Goal: Task Accomplishment & Management: Manage account settings

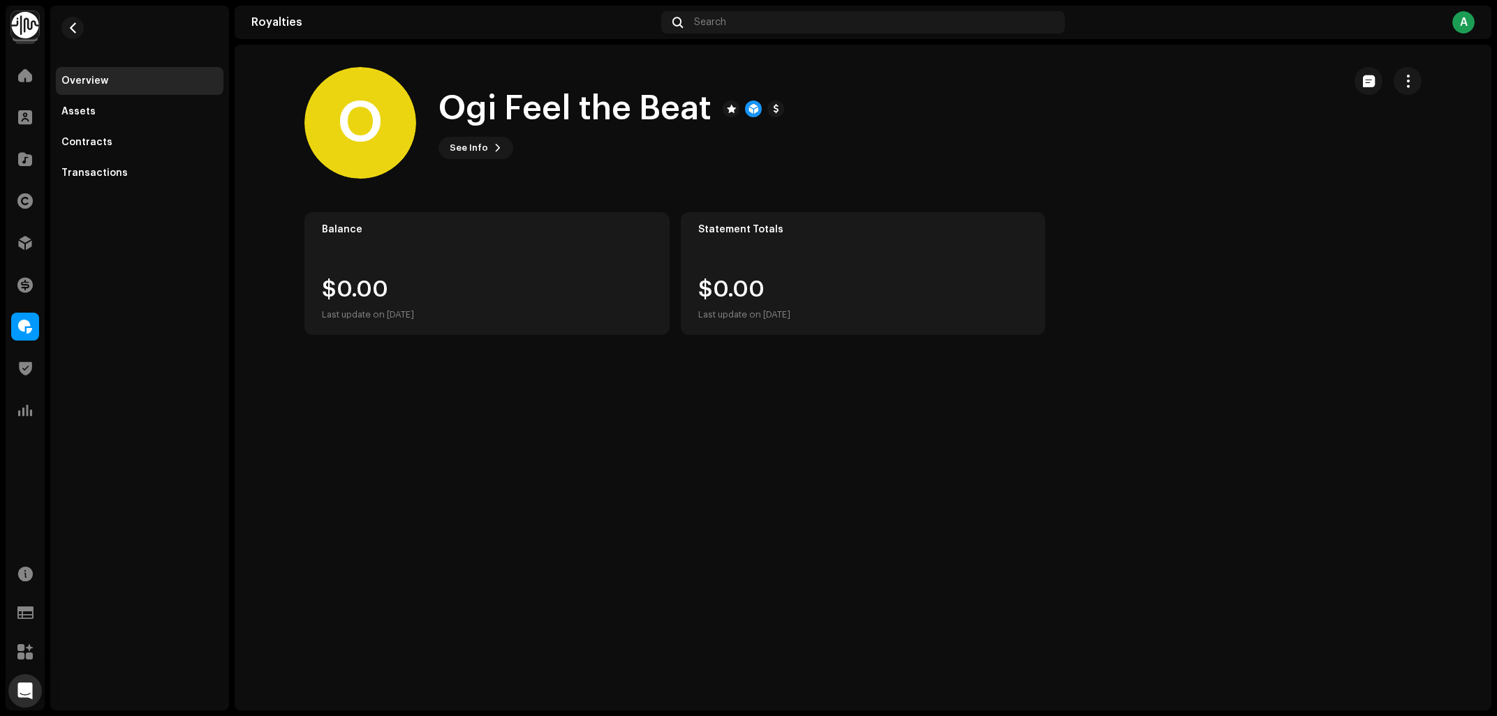
click at [1210, 432] on div "O Ogi Feel the Beat O Ogi Feel the Beat See Info Balance $0.00 Last update on O…" at bounding box center [863, 378] width 1257 height 666
click at [34, 339] on div at bounding box center [25, 327] width 28 height 28
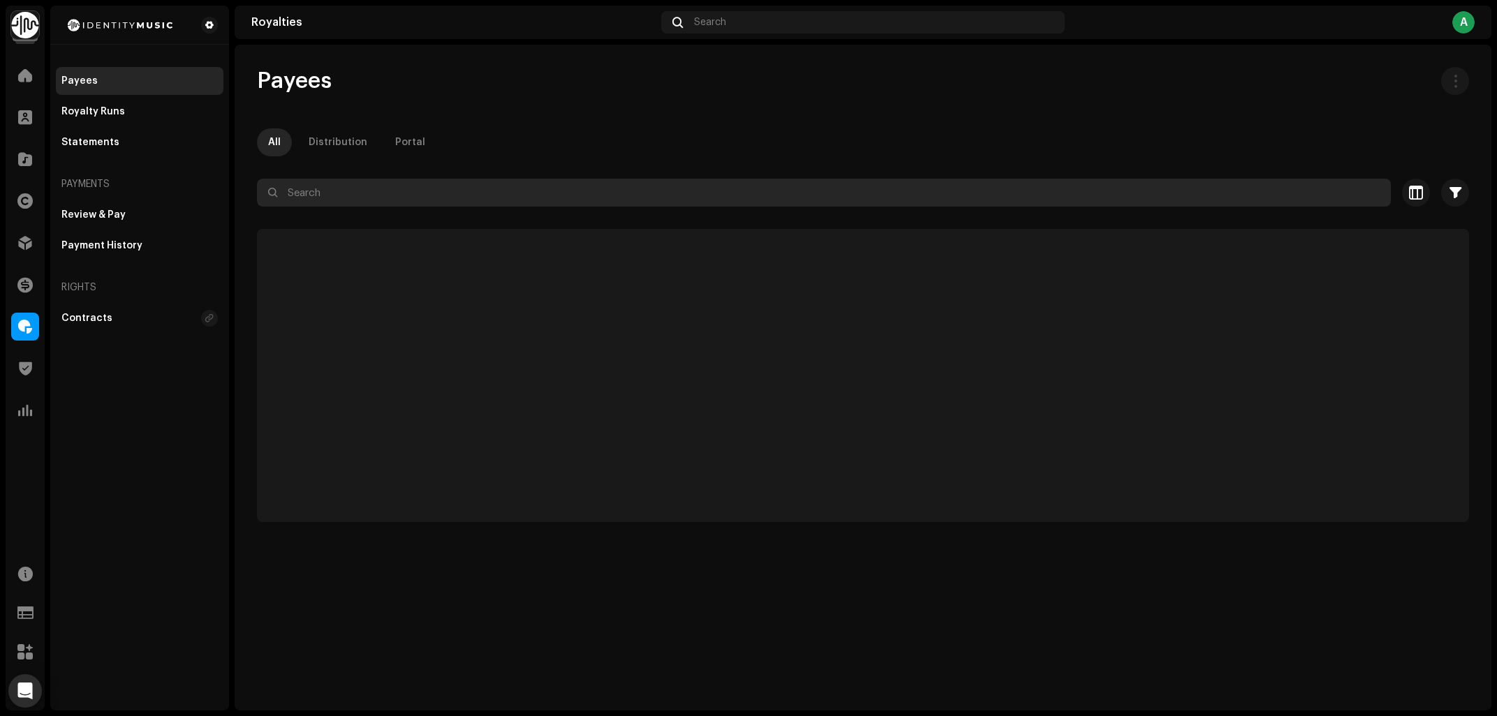
click at [340, 200] on input "text" at bounding box center [824, 193] width 1134 height 28
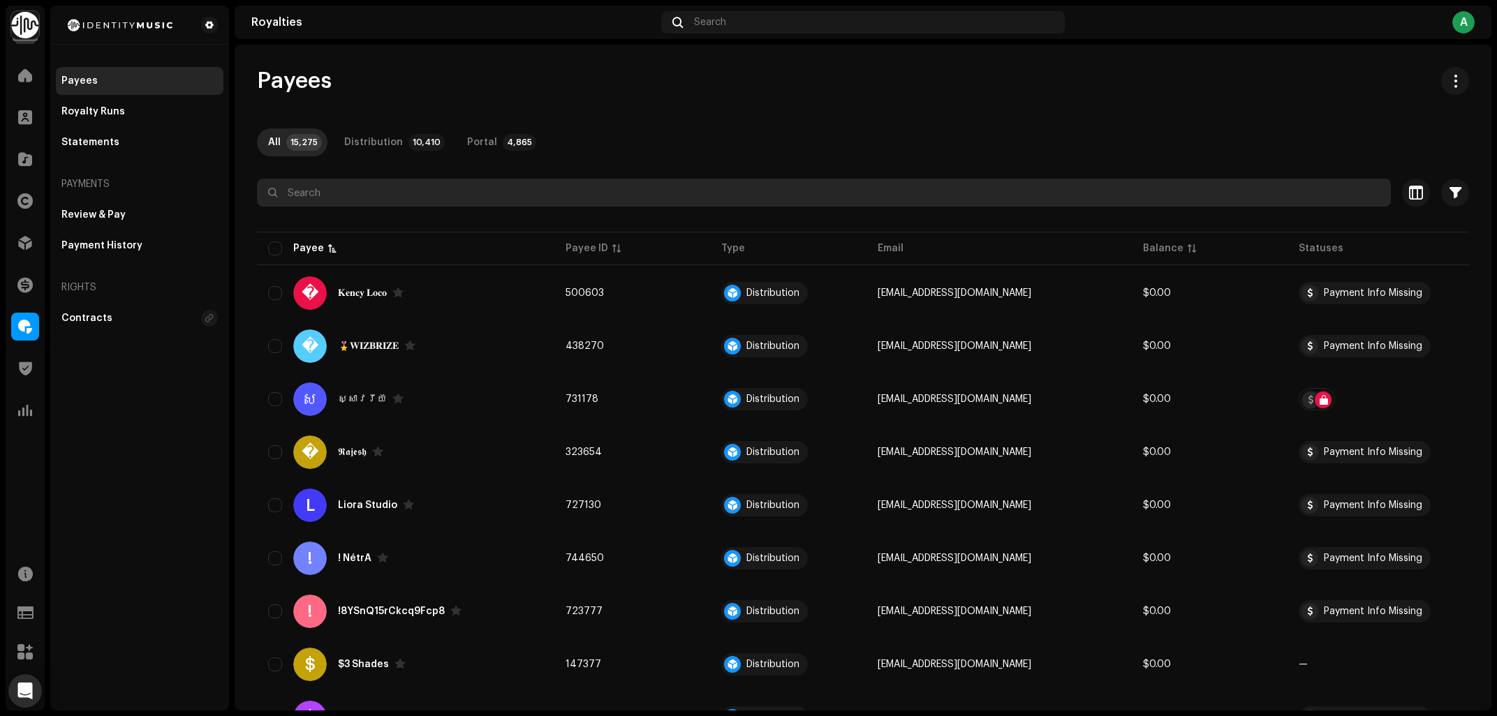
click at [364, 190] on input "text" at bounding box center [824, 193] width 1134 height 28
paste input "info@riccolabel.com"
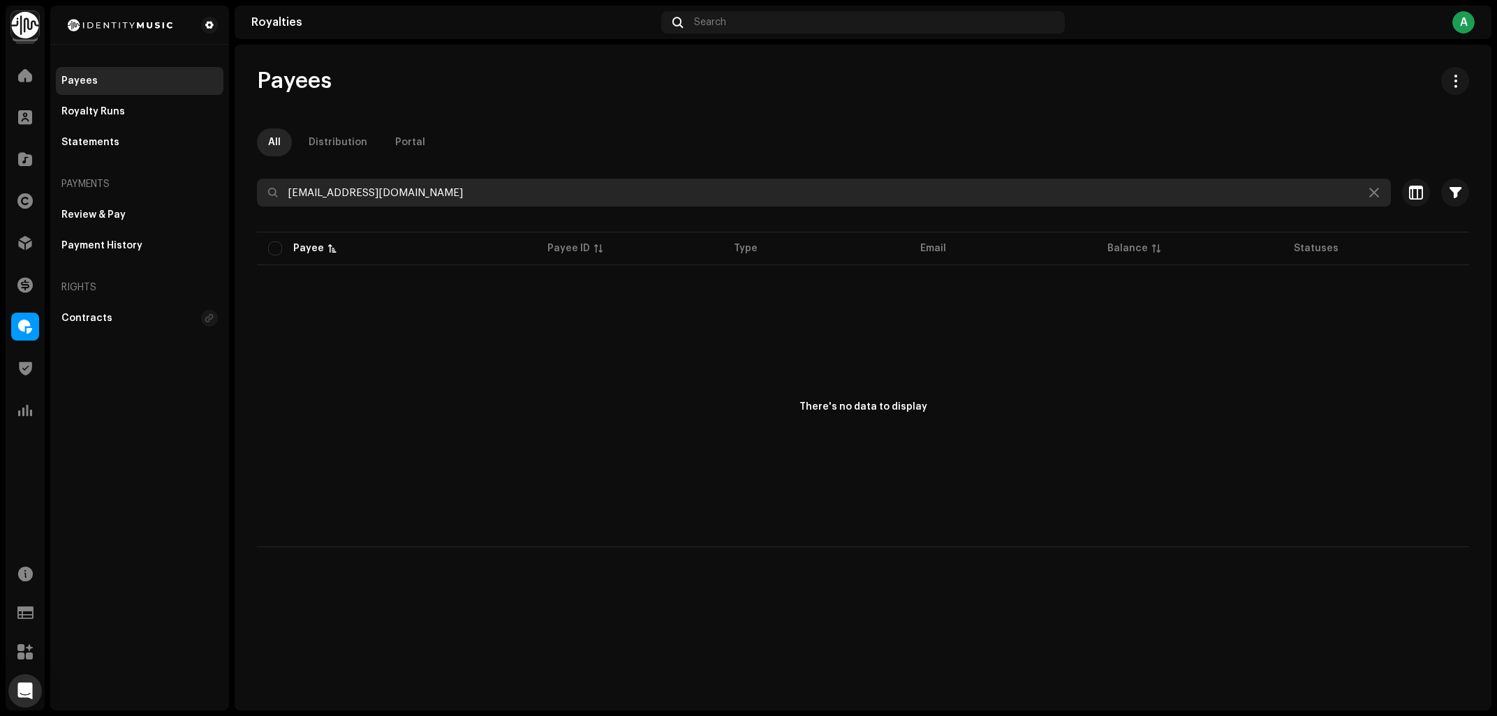
type input "info@riccolabel.com"
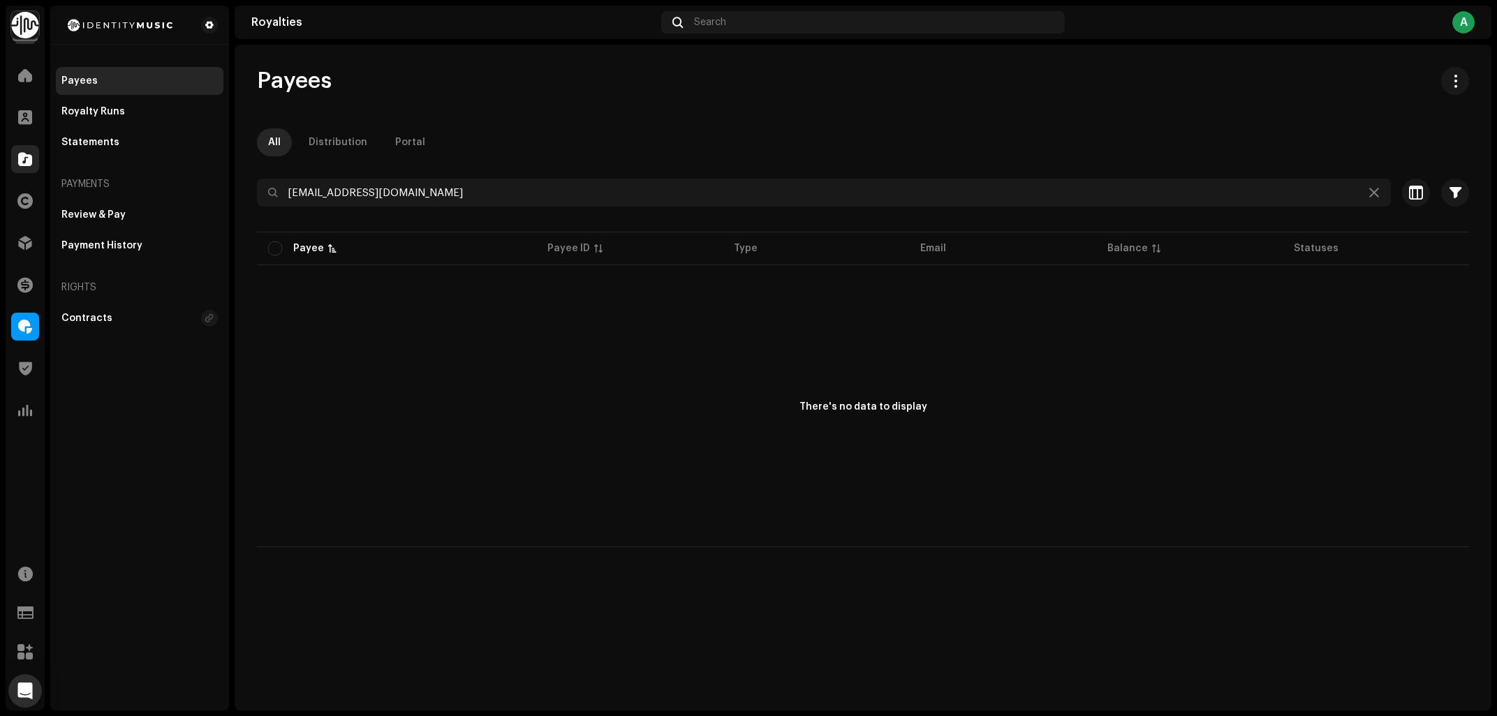
click at [21, 154] on span at bounding box center [25, 159] width 14 height 11
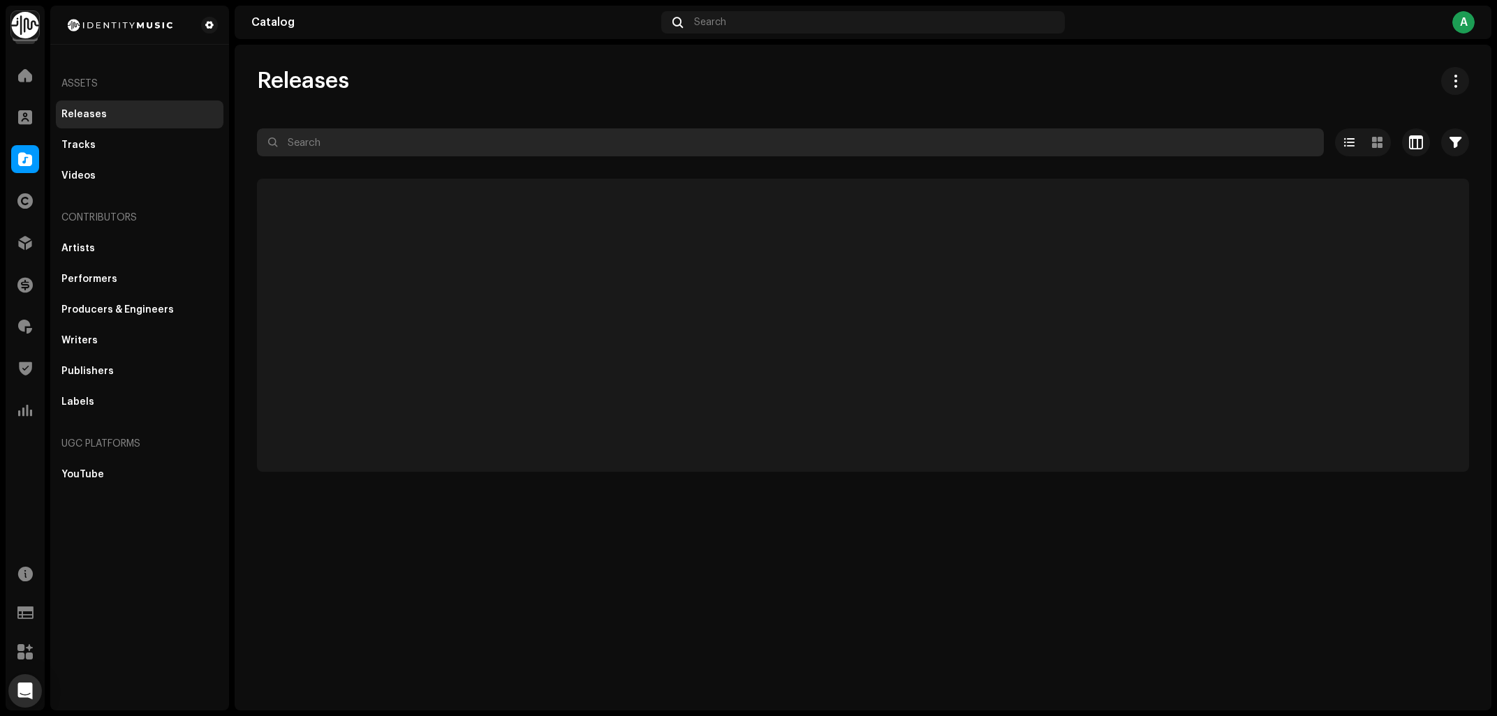
click at [566, 142] on input "text" at bounding box center [790, 142] width 1067 height 28
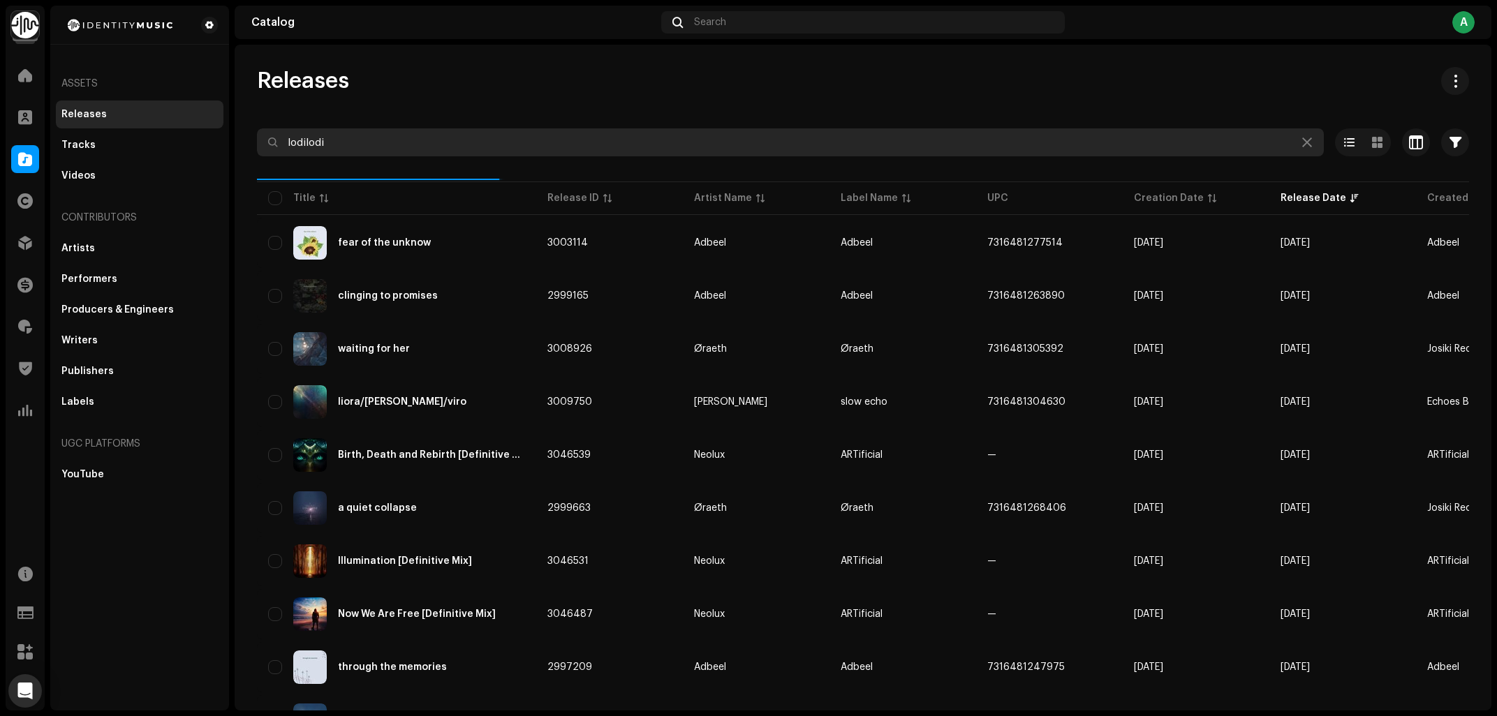
type input "lodilodi"
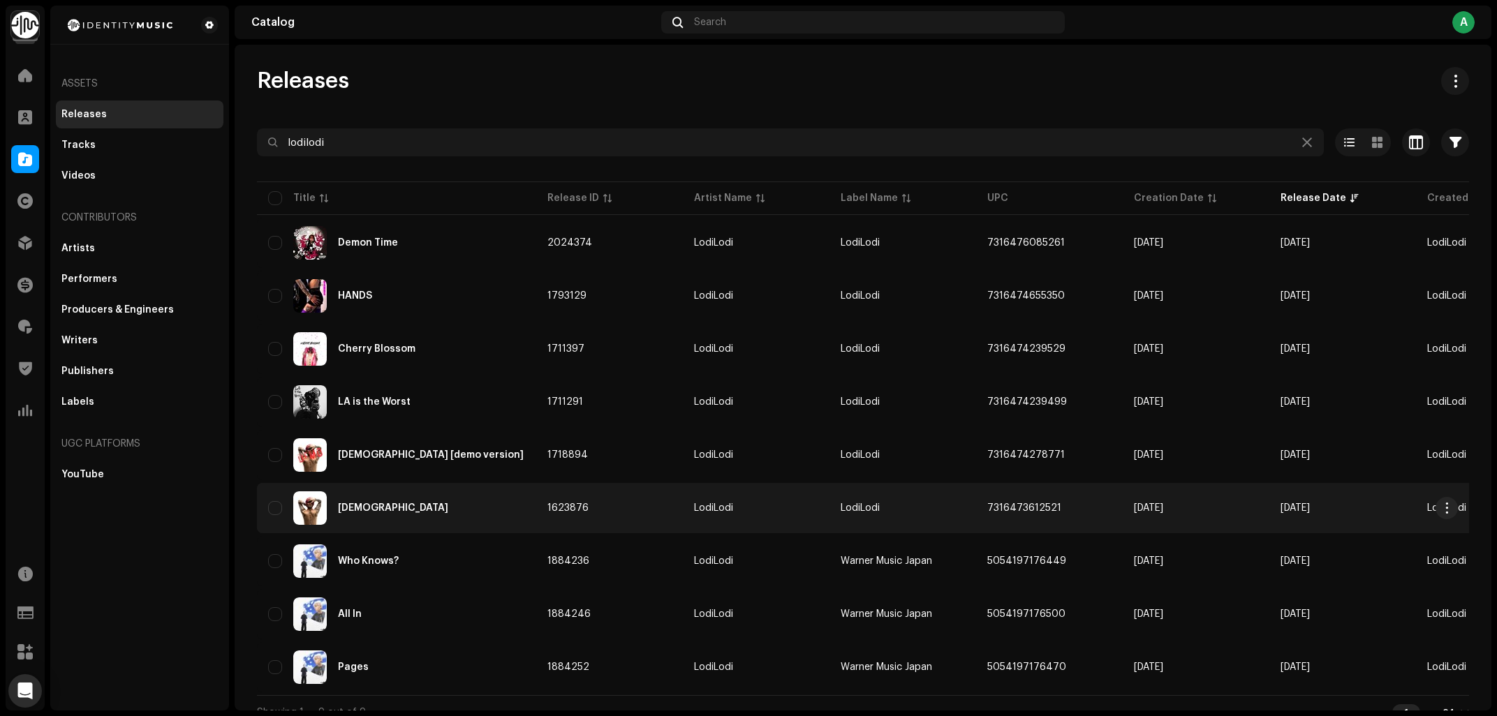
scroll to position [17, 0]
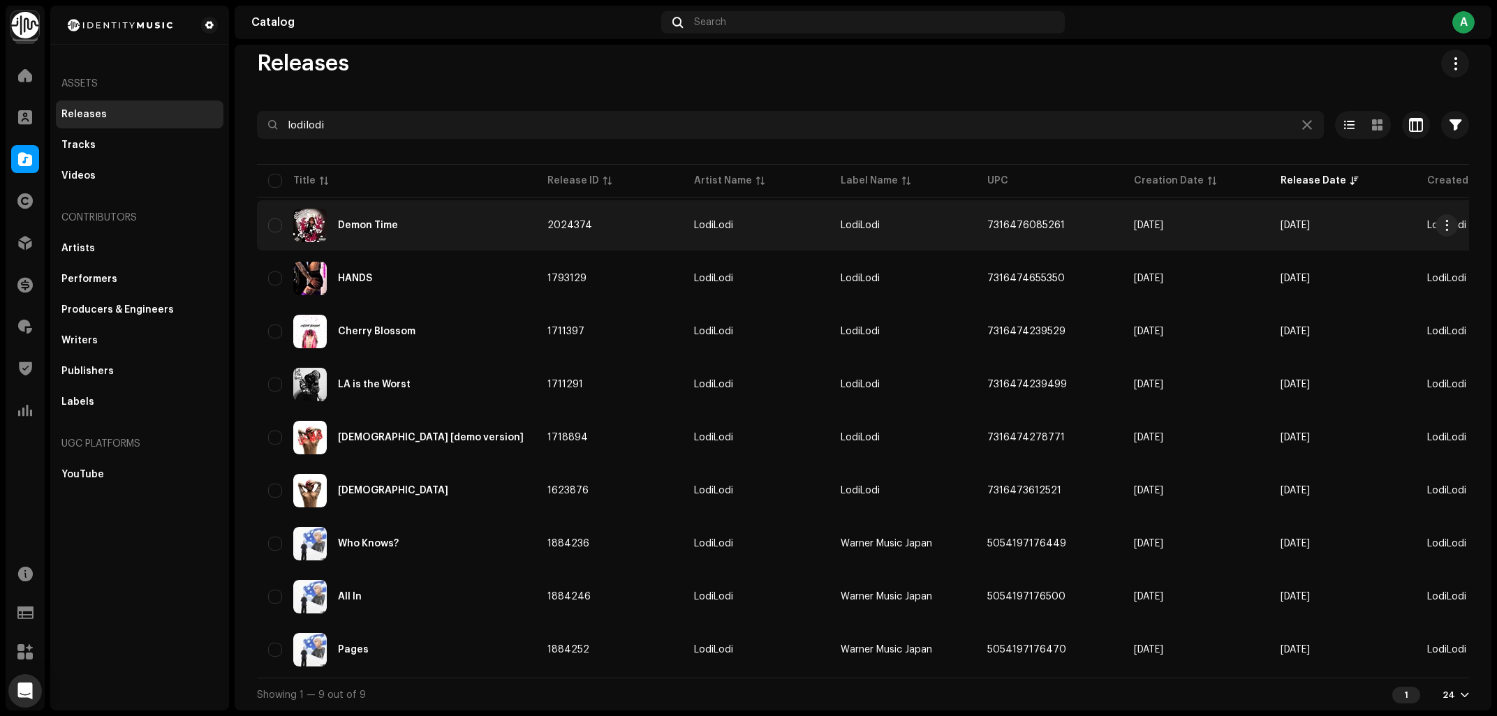
click at [437, 209] on div "Demon Time" at bounding box center [396, 226] width 257 height 34
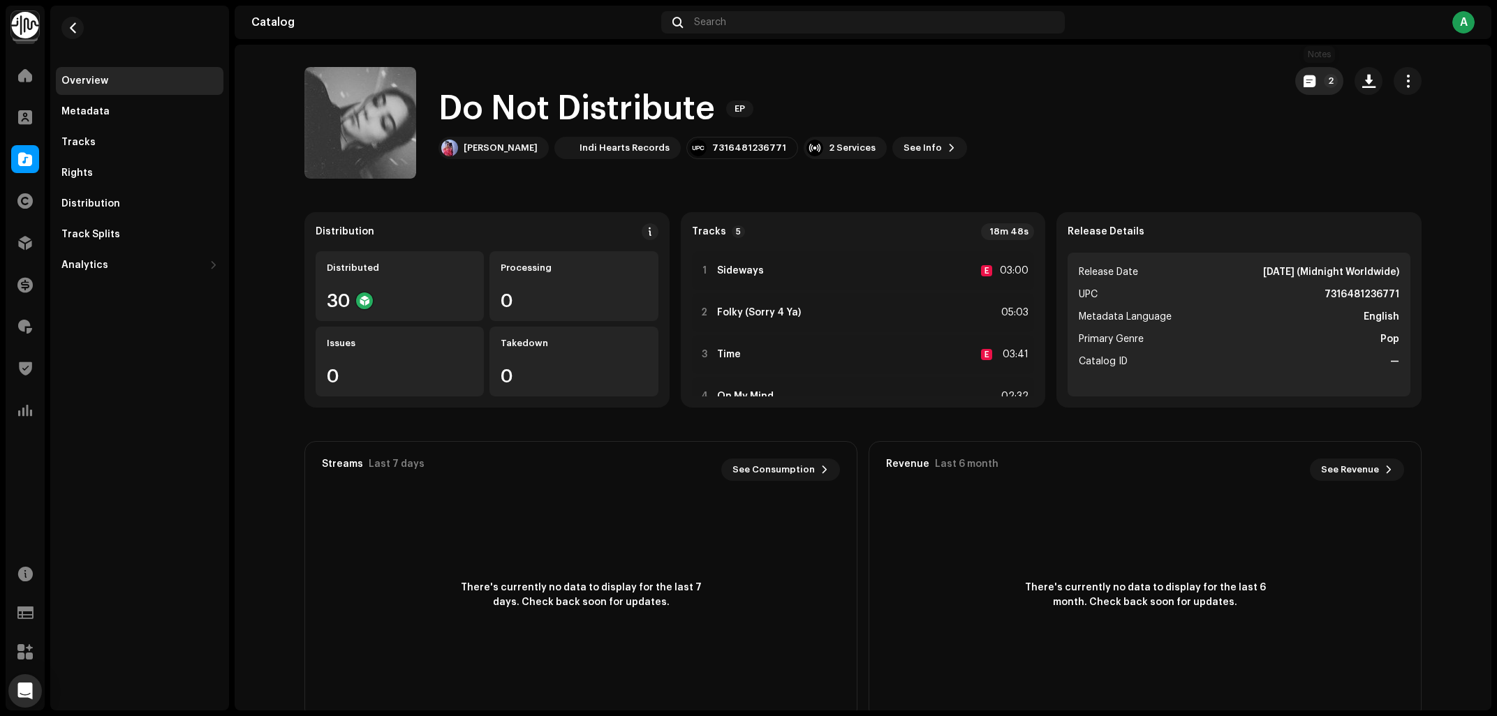
click at [1303, 75] on button "2" at bounding box center [1319, 81] width 48 height 28
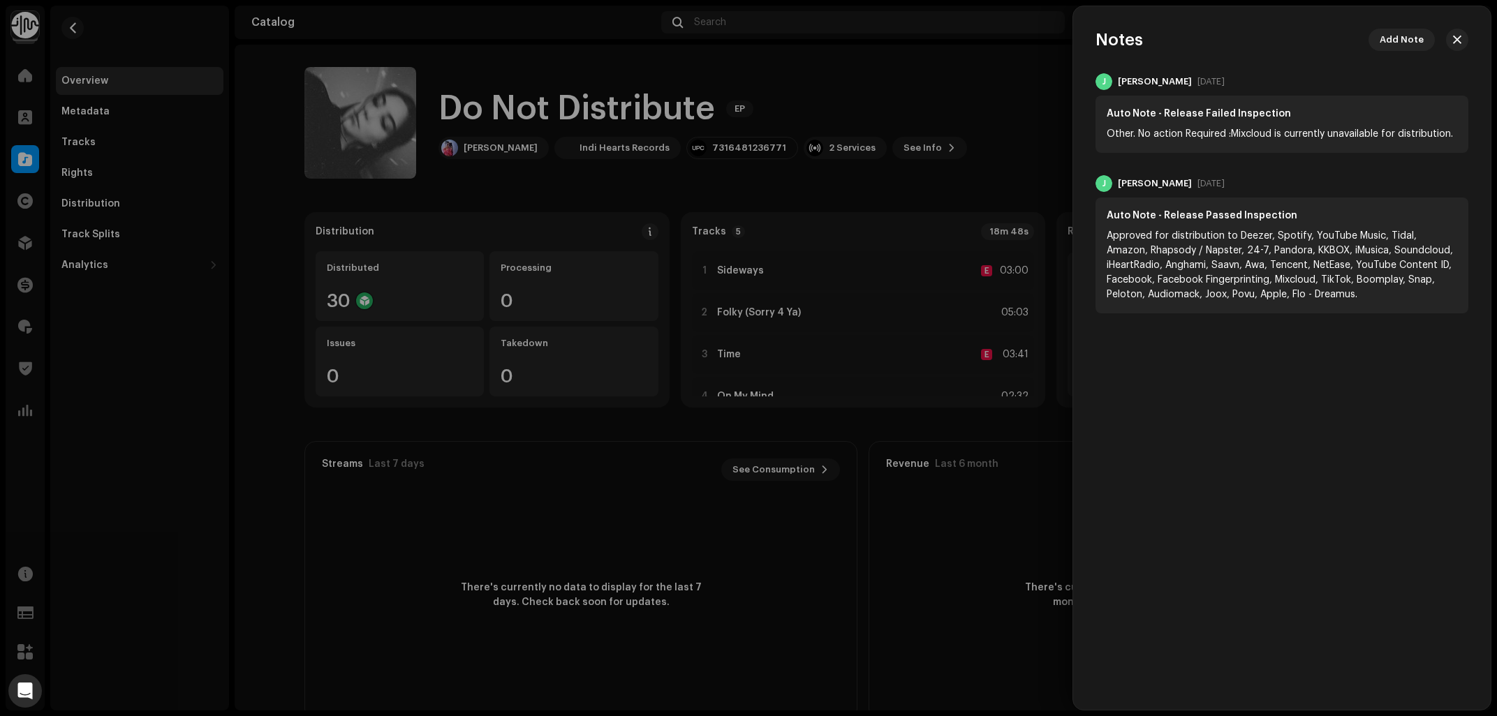
click at [704, 172] on div at bounding box center [748, 358] width 1497 height 716
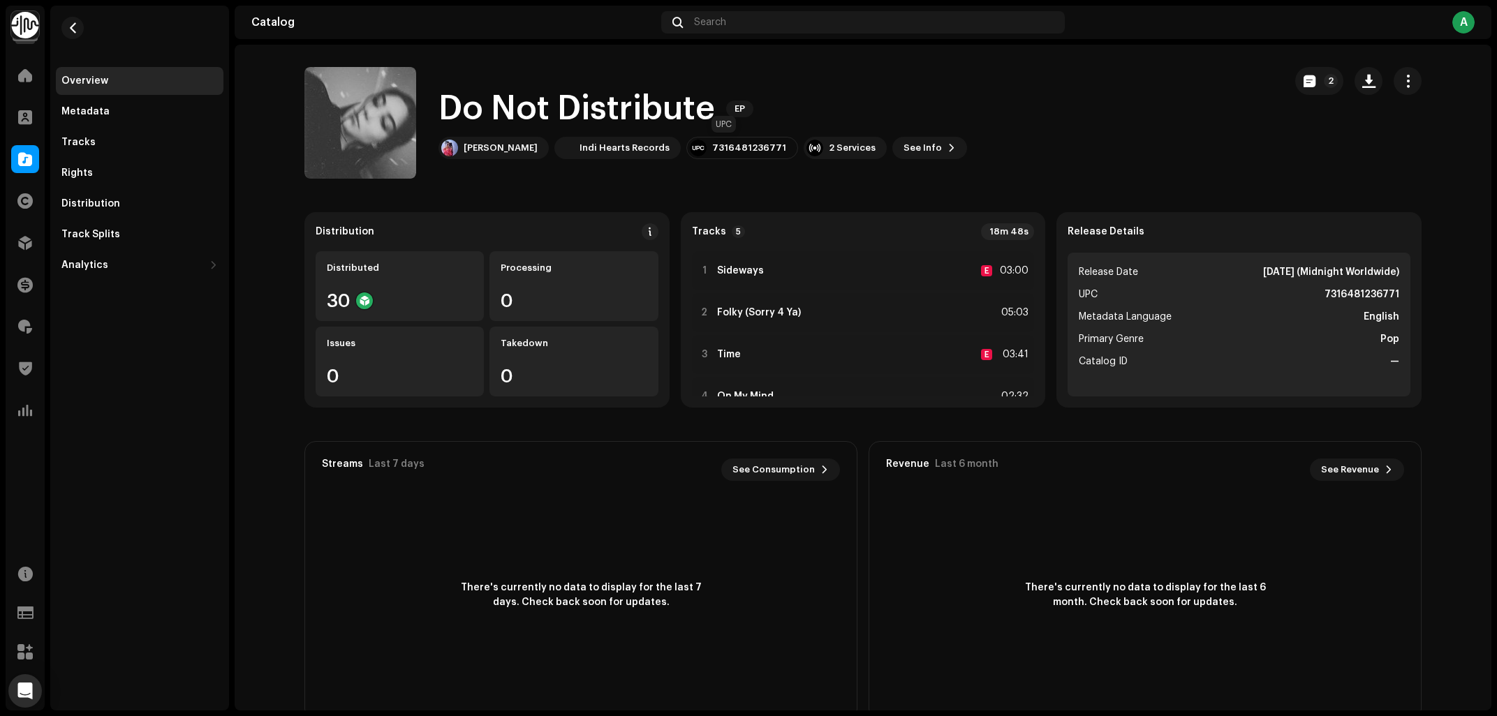
click at [717, 154] on div "7316481236771" at bounding box center [749, 147] width 74 height 11
copy div "7316481236771"
click at [75, 196] on div "Distribution" at bounding box center [140, 204] width 168 height 28
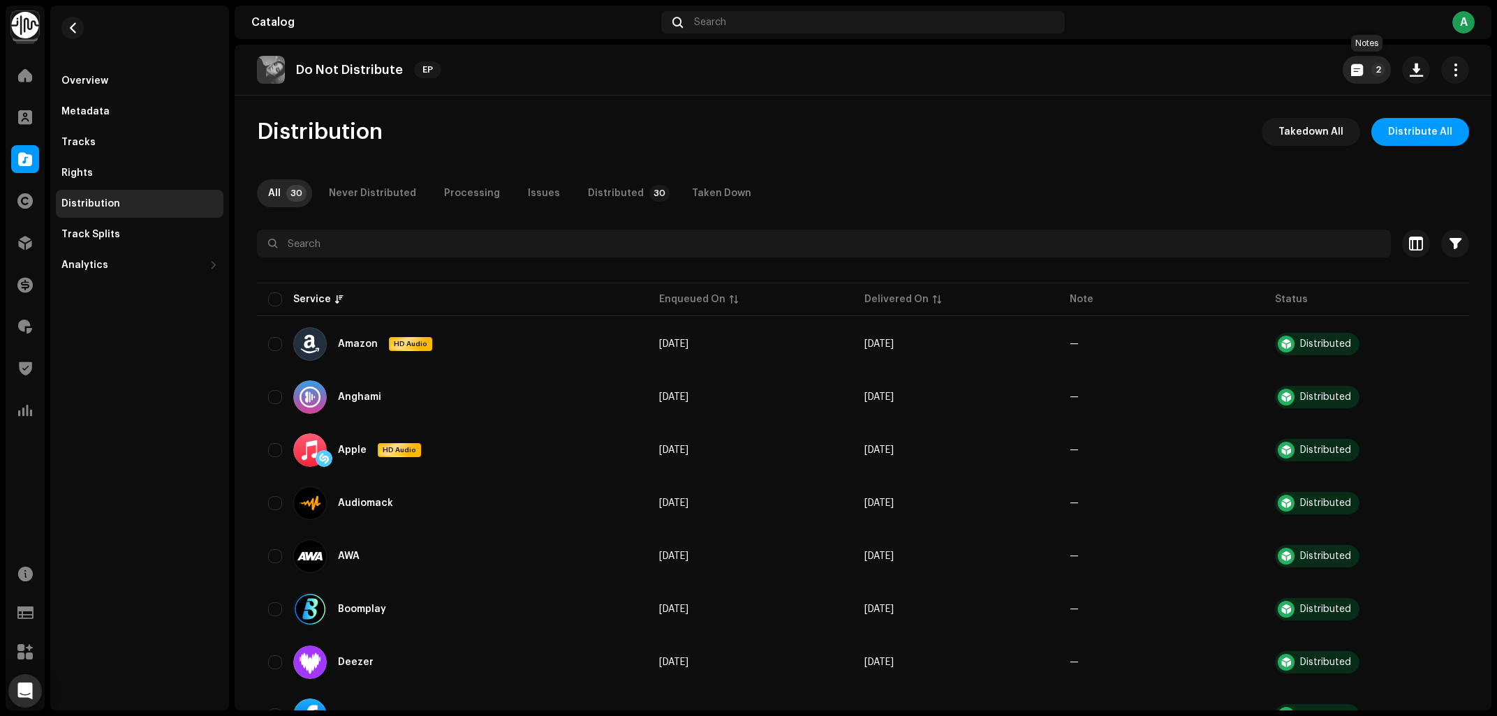
click at [1359, 72] on span "button" at bounding box center [1357, 69] width 12 height 11
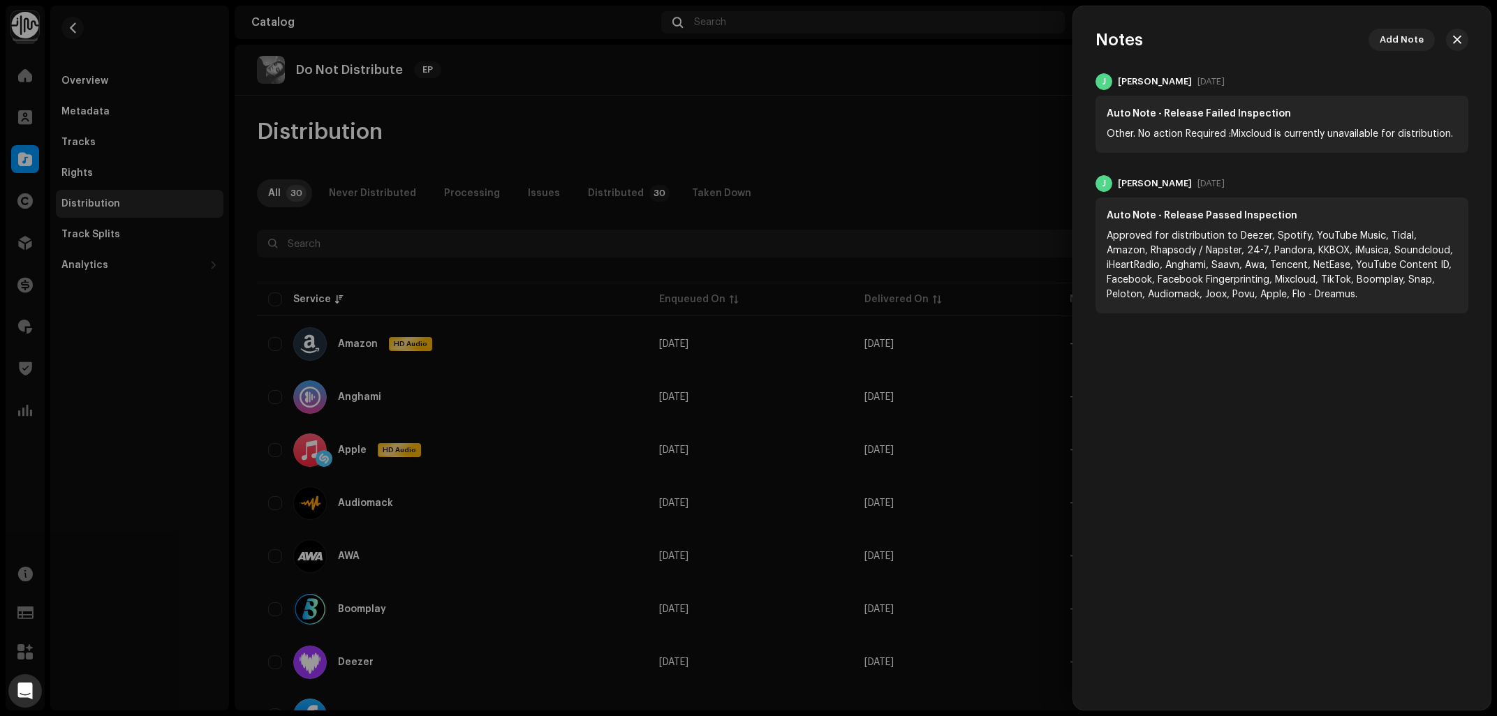
click at [695, 149] on div at bounding box center [748, 358] width 1497 height 716
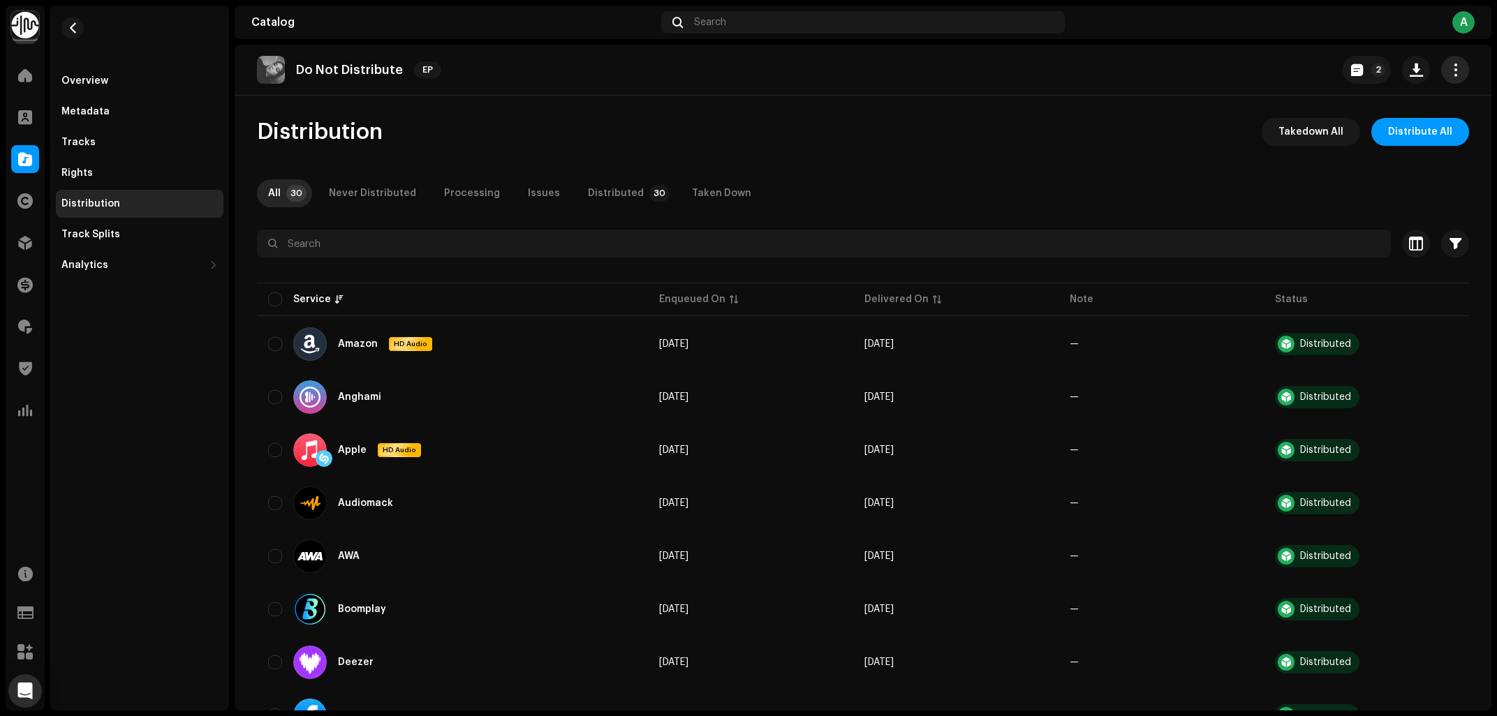
click at [1457, 68] on span "button" at bounding box center [1455, 69] width 13 height 11
click at [1334, 122] on div "Edit" at bounding box center [1392, 132] width 141 height 28
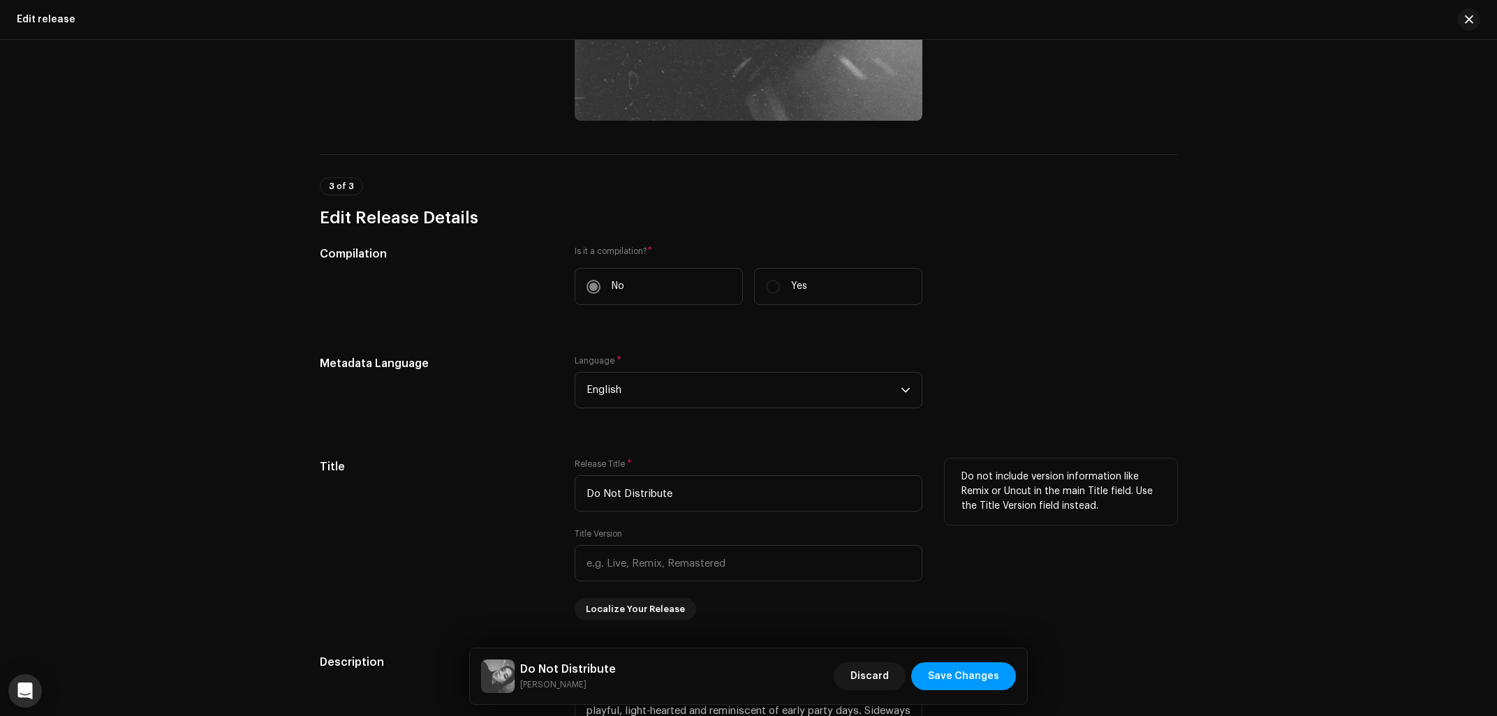
scroll to position [898, 0]
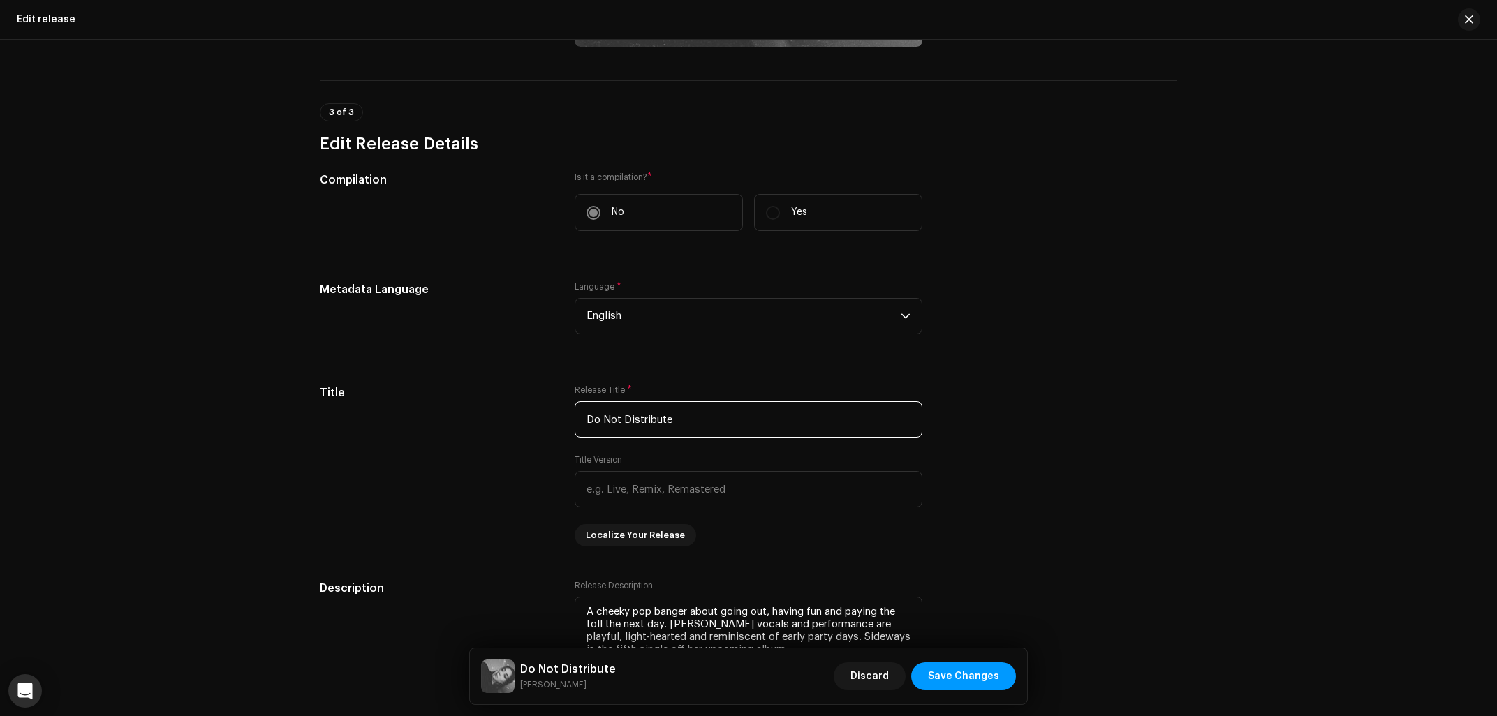
drag, startPoint x: 481, startPoint y: 417, endPoint x: 261, endPoint y: 423, distance: 220.0
click at [575, 422] on input "Do Not Distribute" at bounding box center [749, 419] width 348 height 36
type input "Sideways"
click at [255, 423] on div "This release has been distributed: some fields cannot be modified without a ful…" at bounding box center [748, 378] width 1497 height 677
click at [950, 682] on span "Save Changes" at bounding box center [963, 677] width 71 height 28
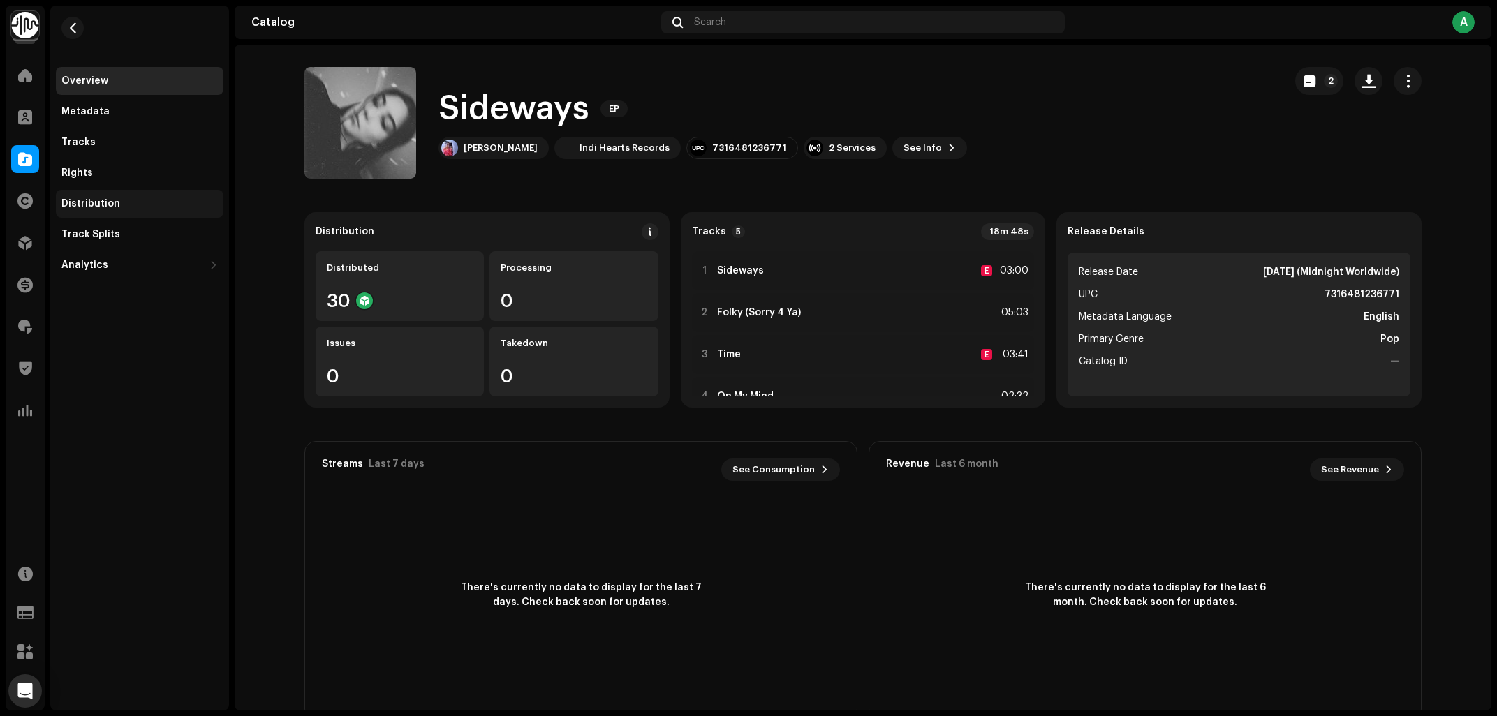
click at [109, 194] on div "Distribution" at bounding box center [140, 204] width 168 height 28
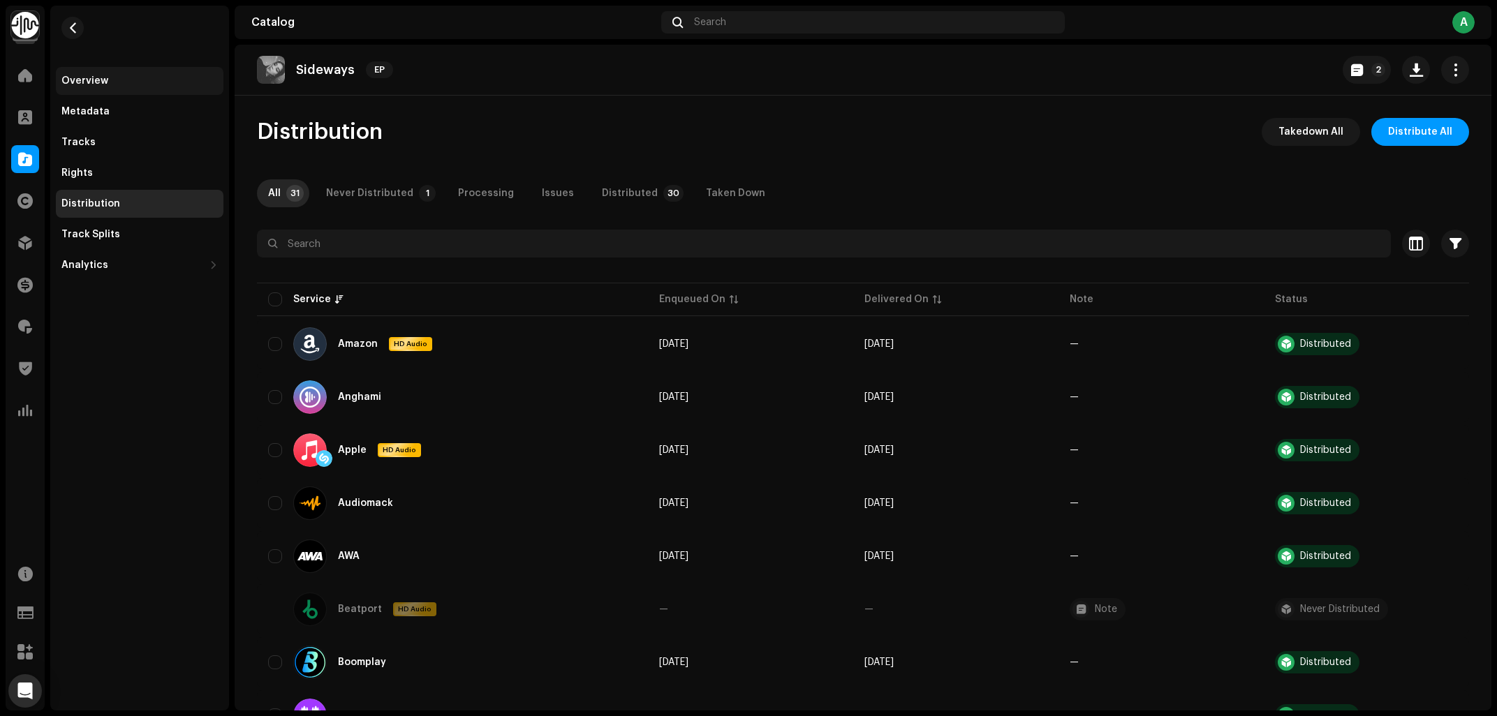
click at [100, 83] on div "Overview" at bounding box center [84, 80] width 47 height 11
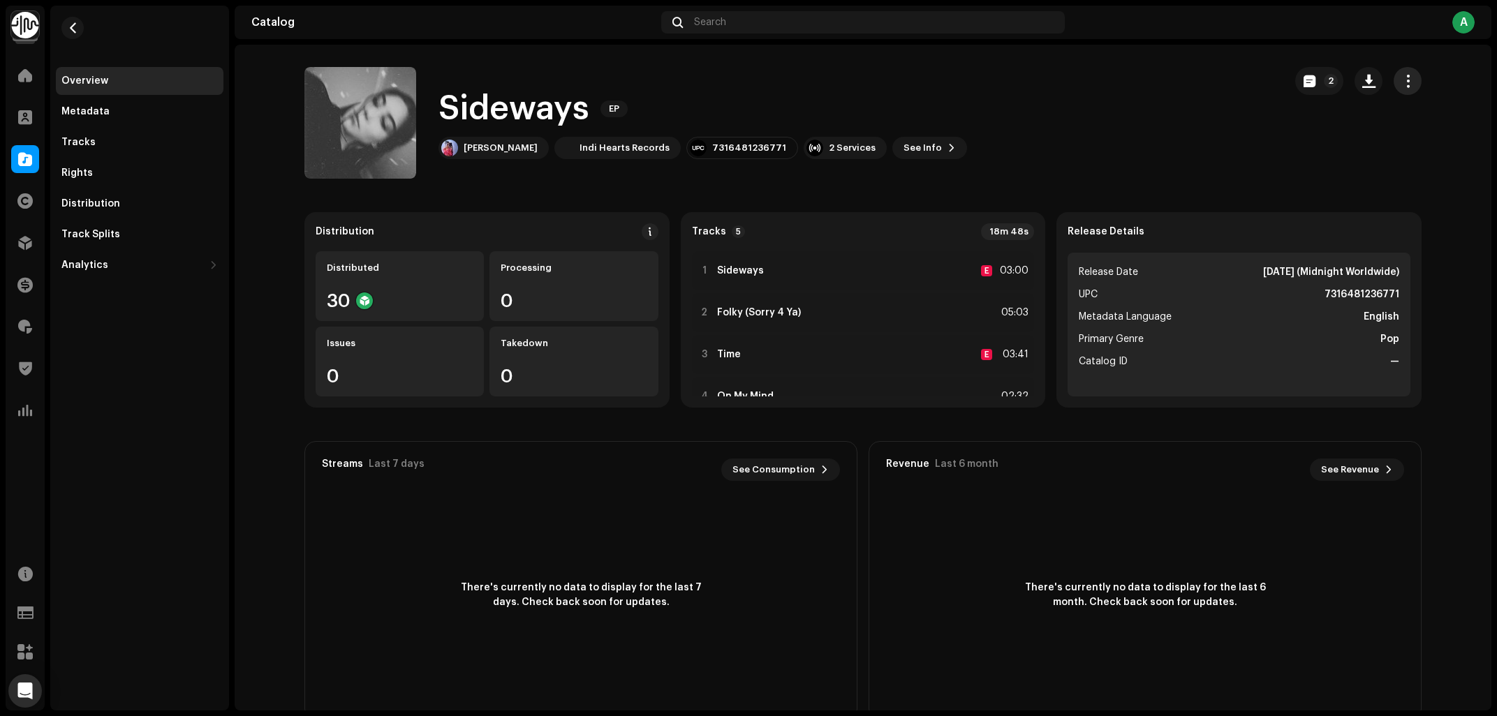
click at [1415, 80] on button "button" at bounding box center [1408, 81] width 28 height 28
click at [1126, 146] on div "Sideways EP Veronica Bravo Indi Hearts Records 7316481236771 2 Services See Inf…" at bounding box center [788, 123] width 968 height 112
click at [121, 200] on div "Distribution" at bounding box center [139, 203] width 156 height 11
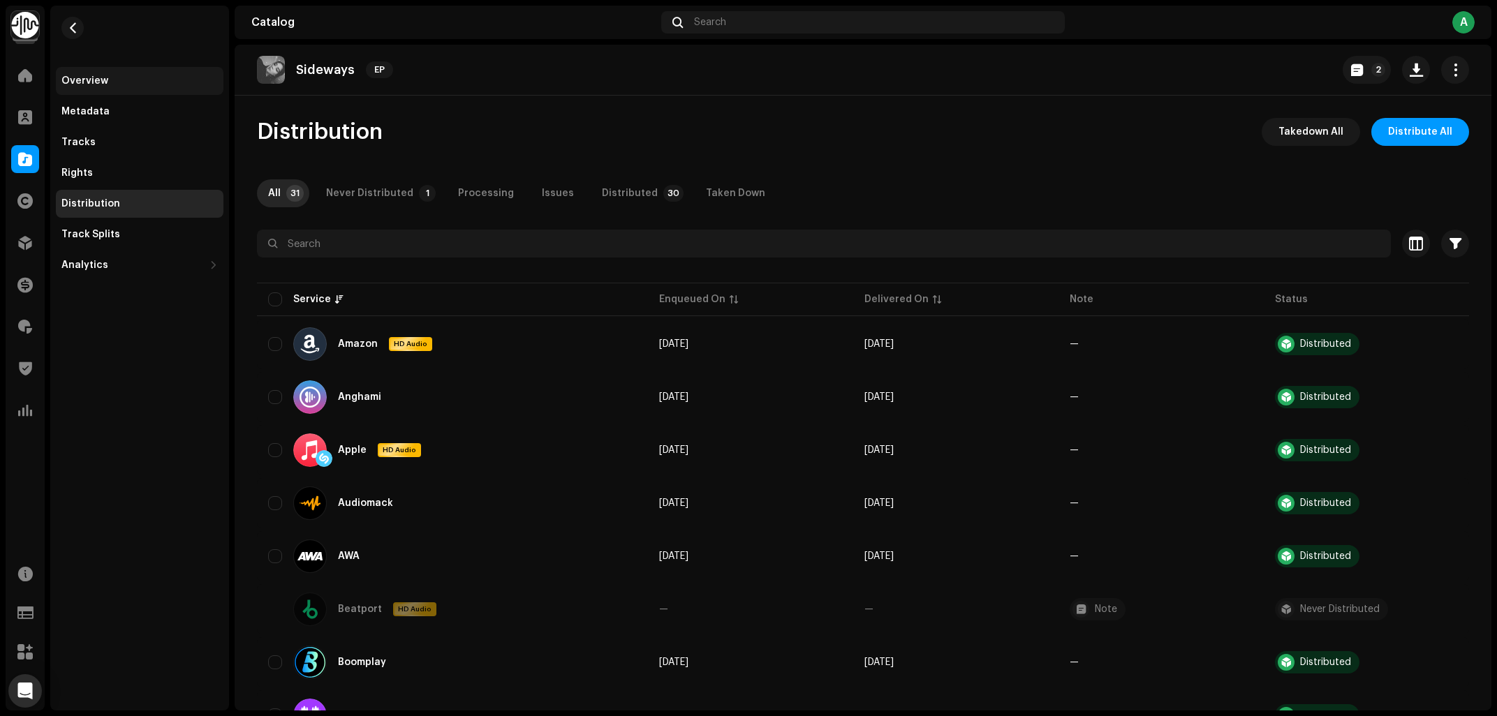
click at [126, 78] on div "Overview" at bounding box center [139, 80] width 156 height 11
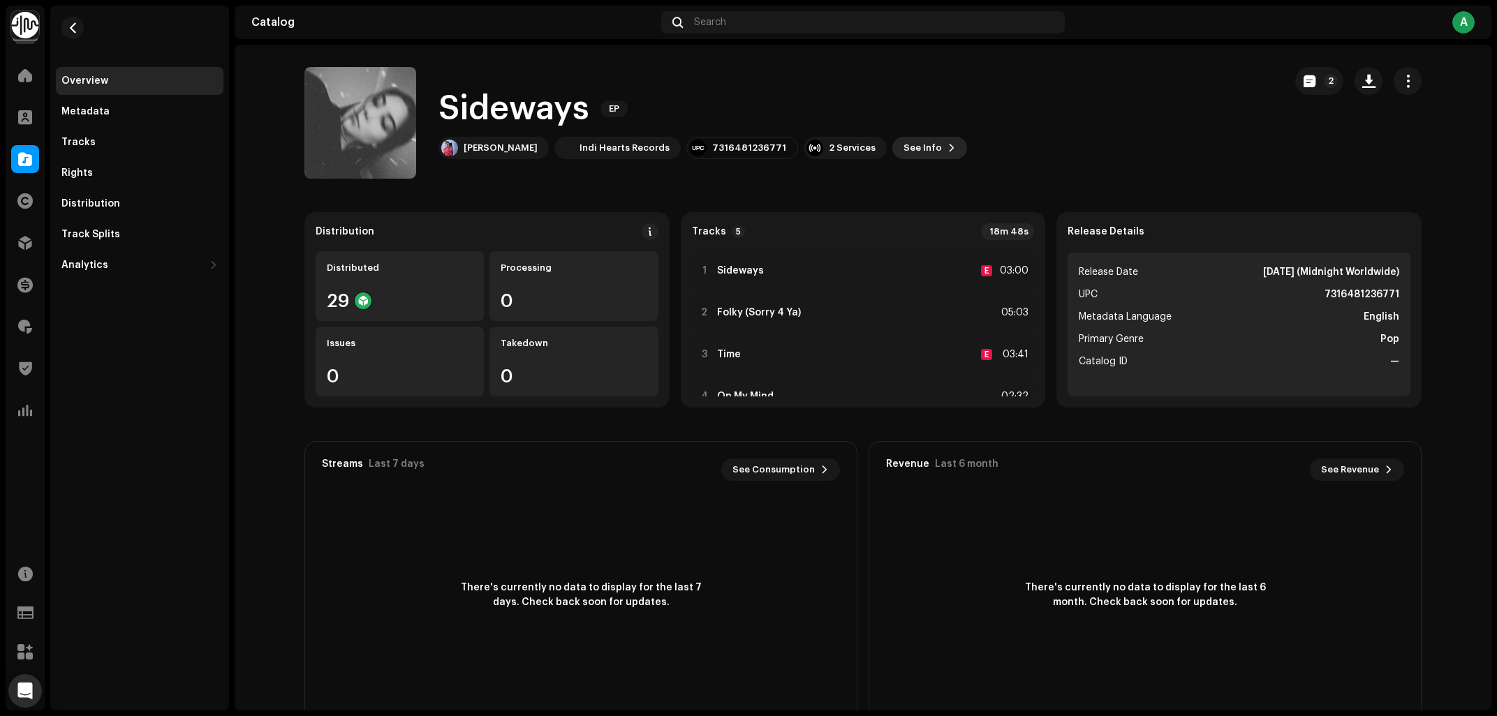
click at [908, 147] on span "See Info" at bounding box center [923, 148] width 38 height 28
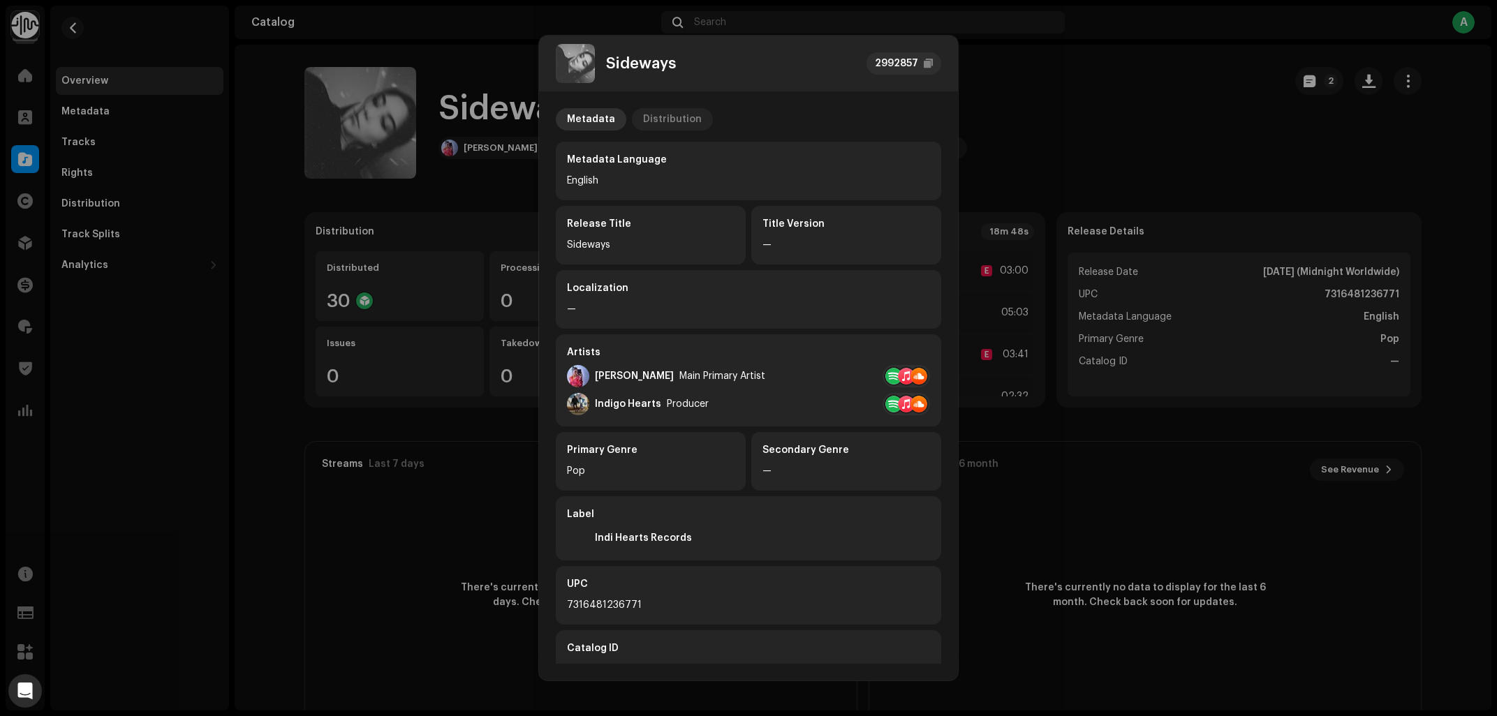
click at [669, 117] on div "Distribution" at bounding box center [672, 119] width 59 height 22
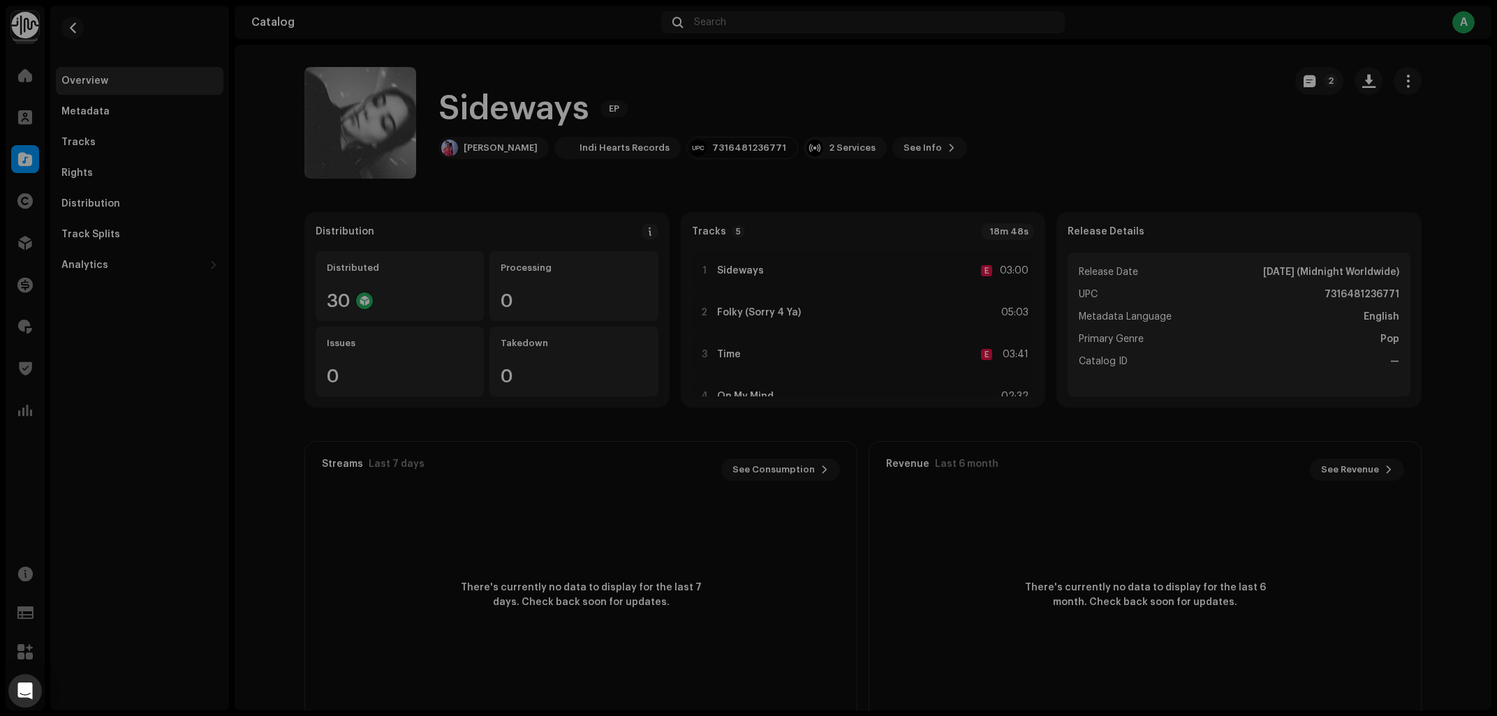
click at [1116, 131] on div "Sideways 2992857 Metadata Distribution Release Date Oct 10, 2025 (Midnight Worl…" at bounding box center [748, 358] width 1497 height 716
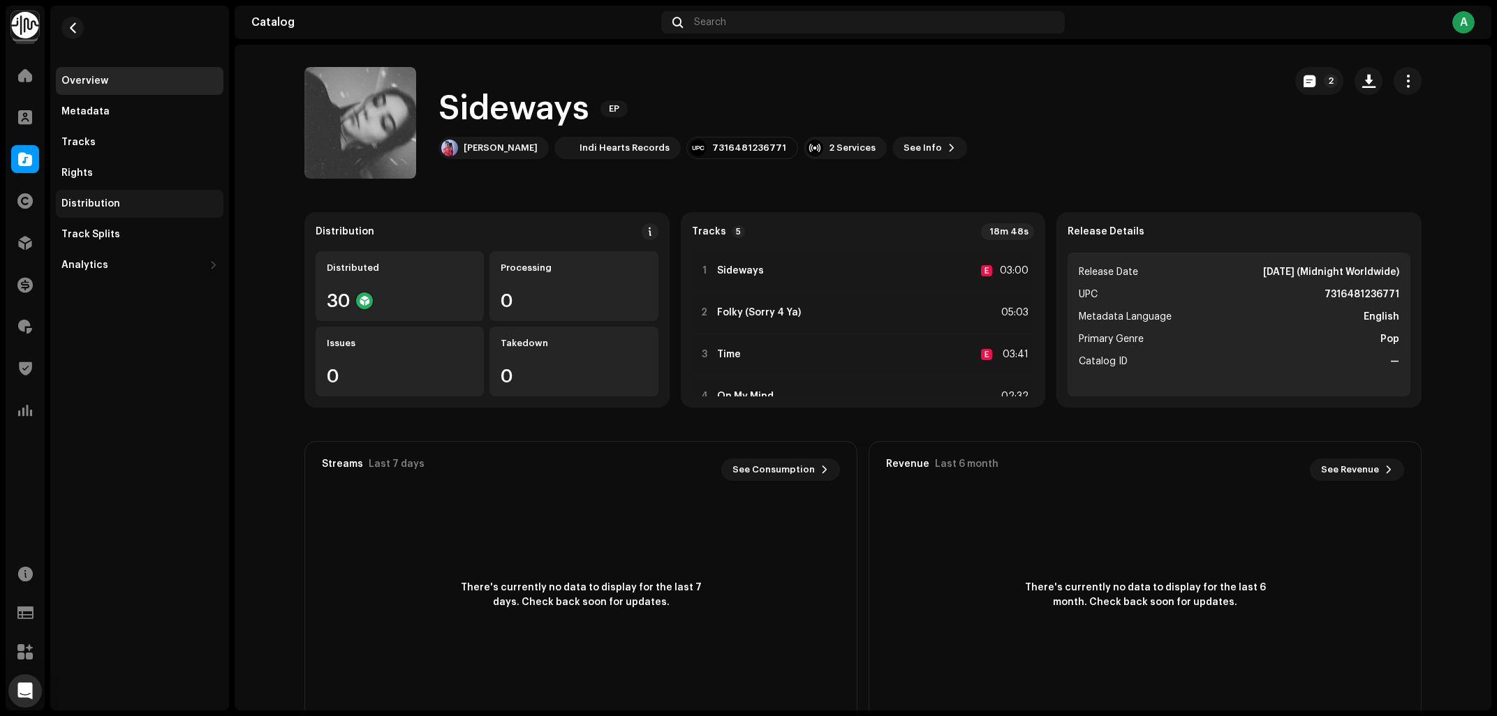
click at [133, 203] on div "Distribution" at bounding box center [139, 203] width 156 height 11
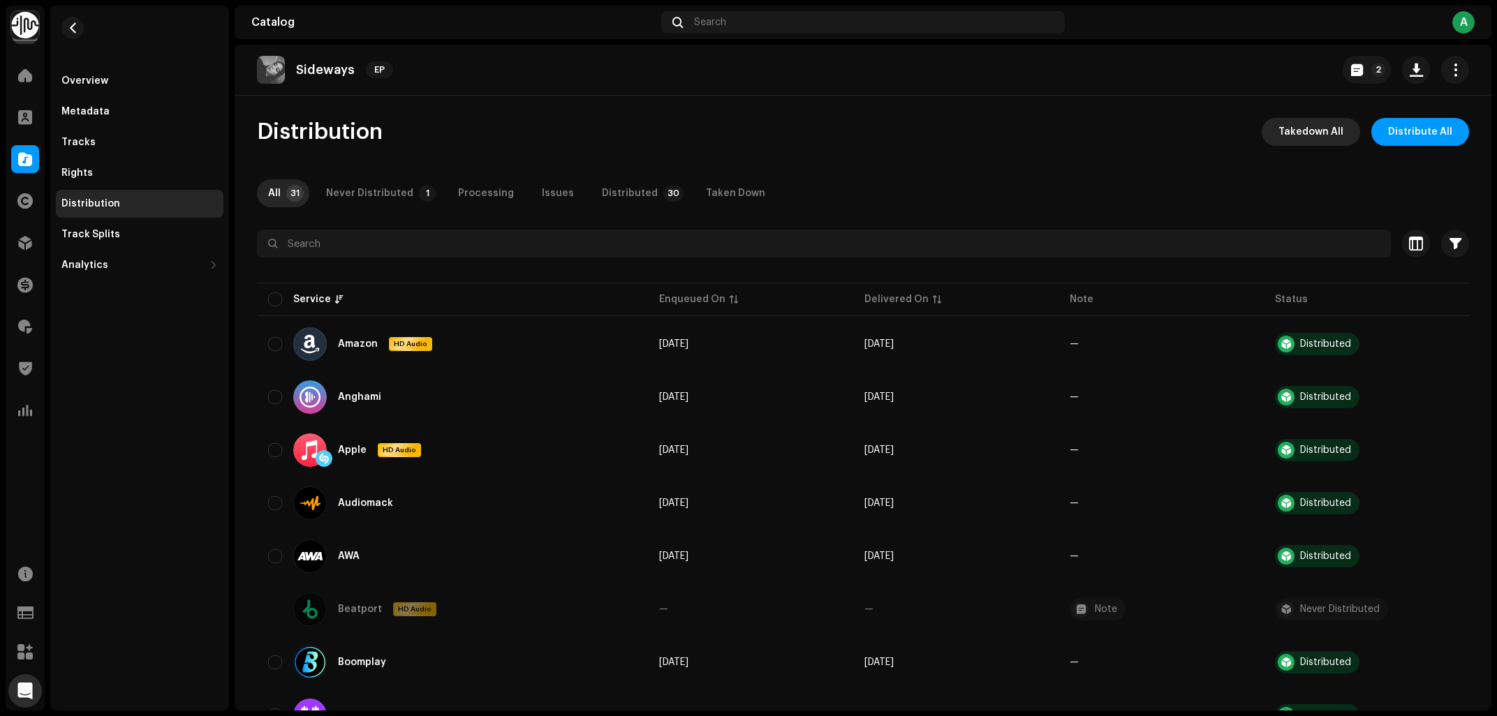
click at [1329, 131] on span "Takedown All" at bounding box center [1310, 132] width 65 height 28
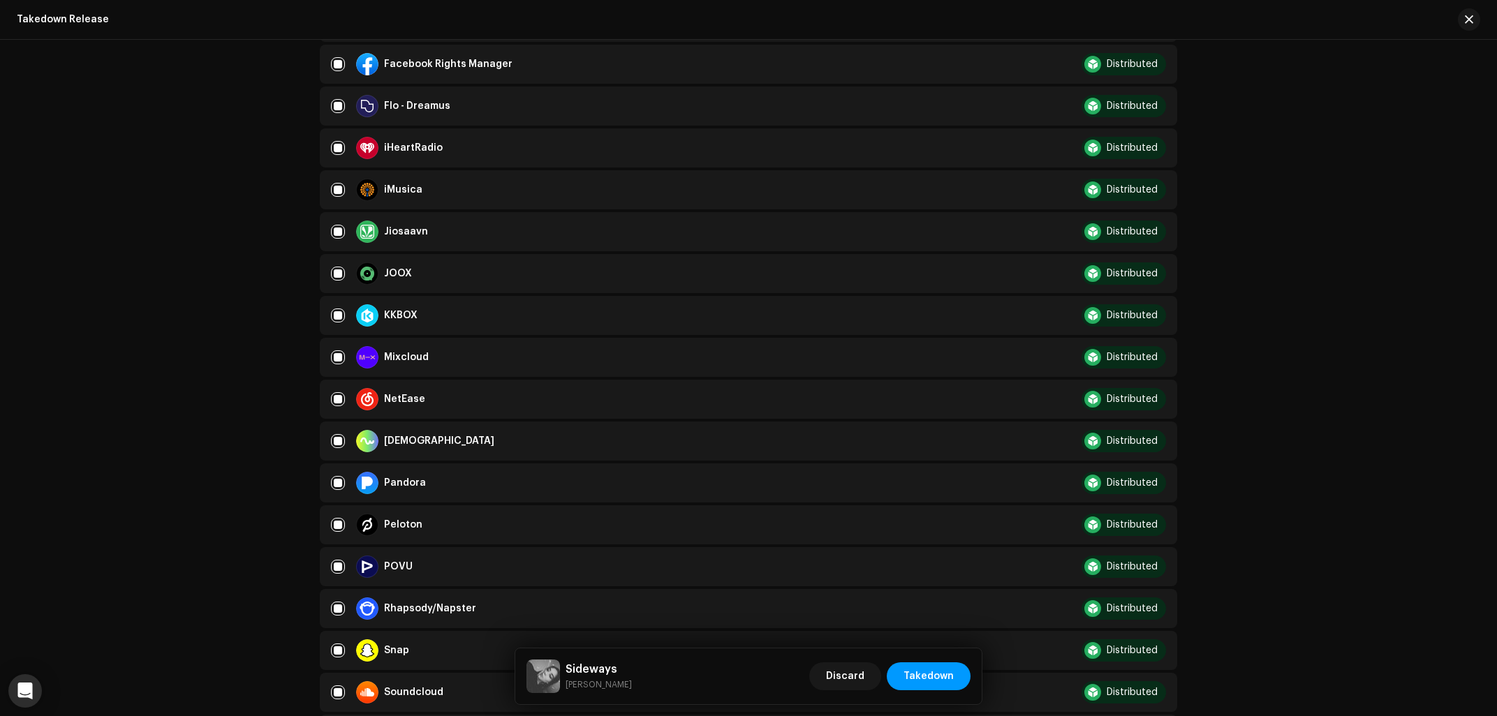
scroll to position [1057, 0]
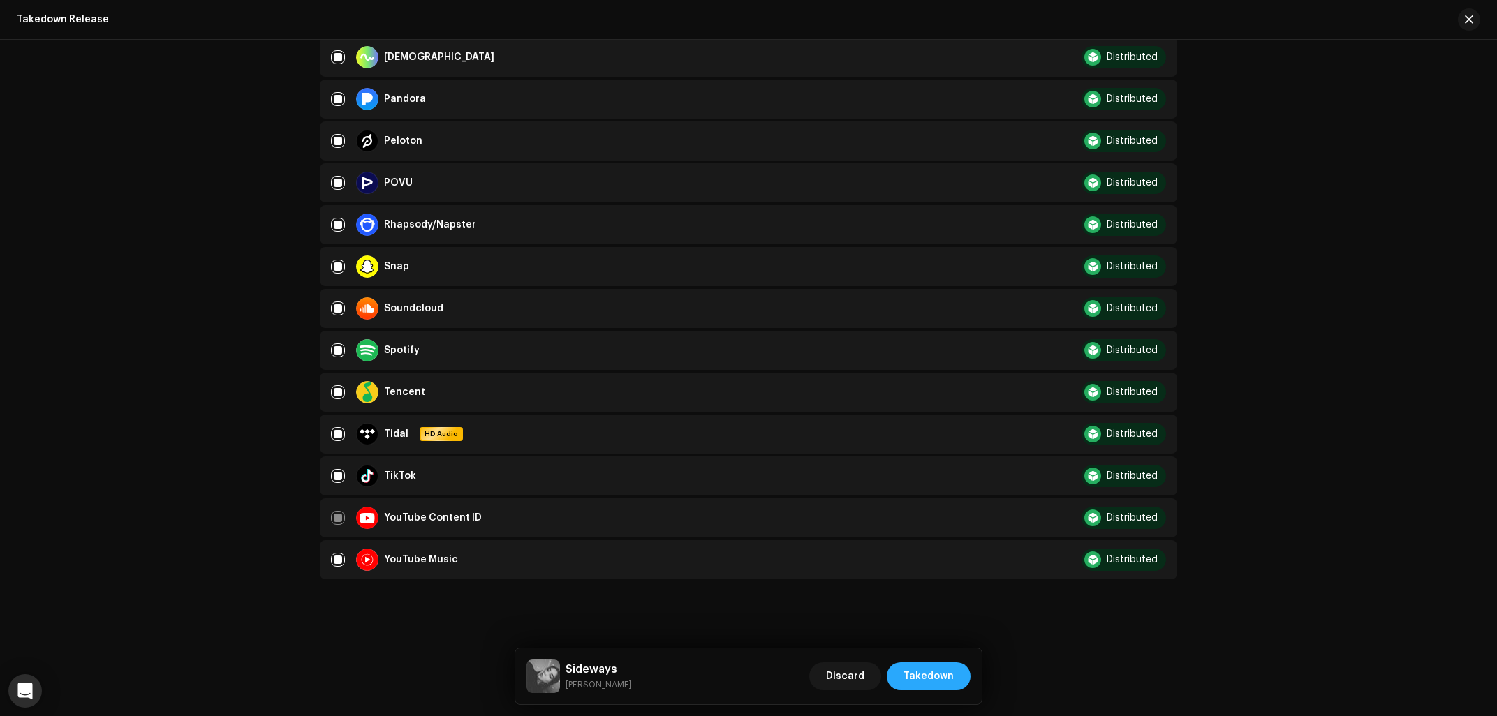
click at [943, 677] on span "Takedown" at bounding box center [929, 677] width 50 height 28
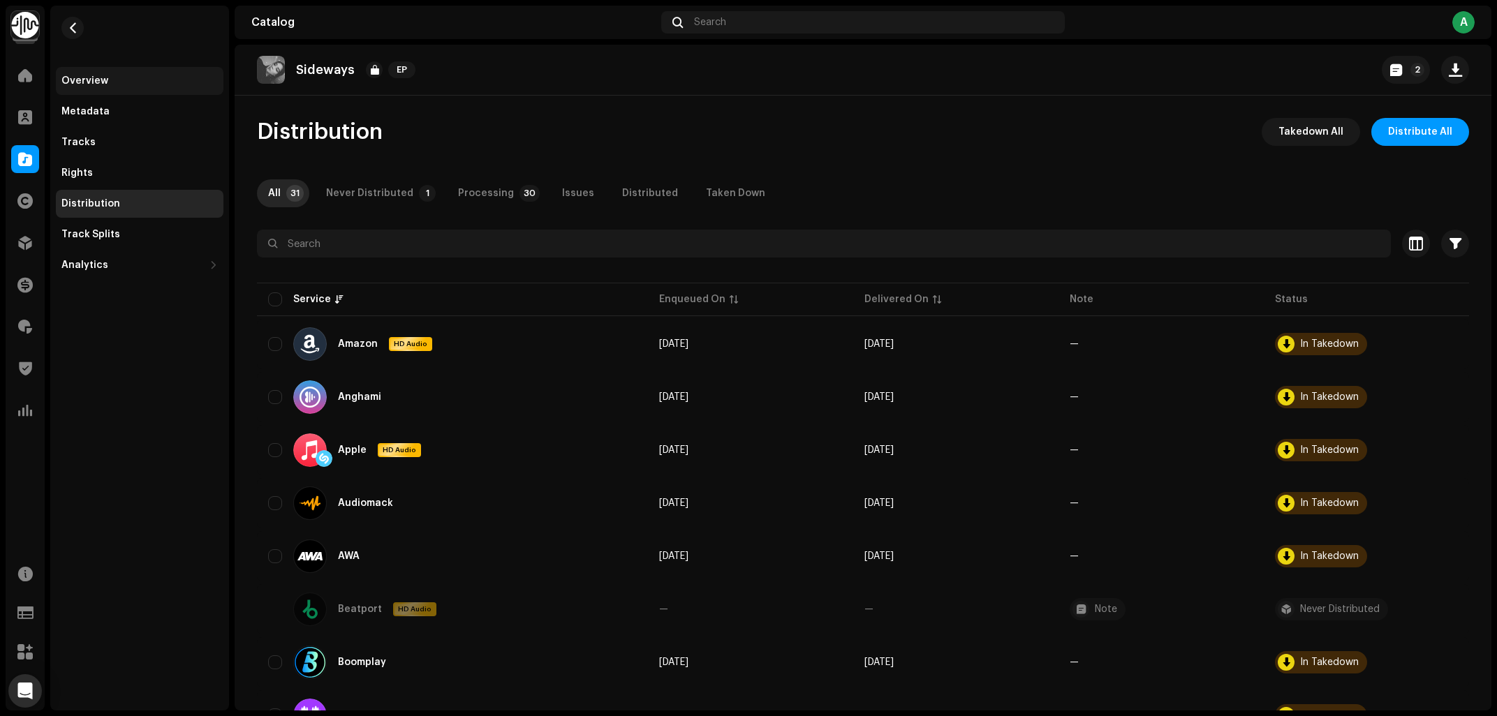
click at [73, 80] on div "Overview" at bounding box center [84, 80] width 47 height 11
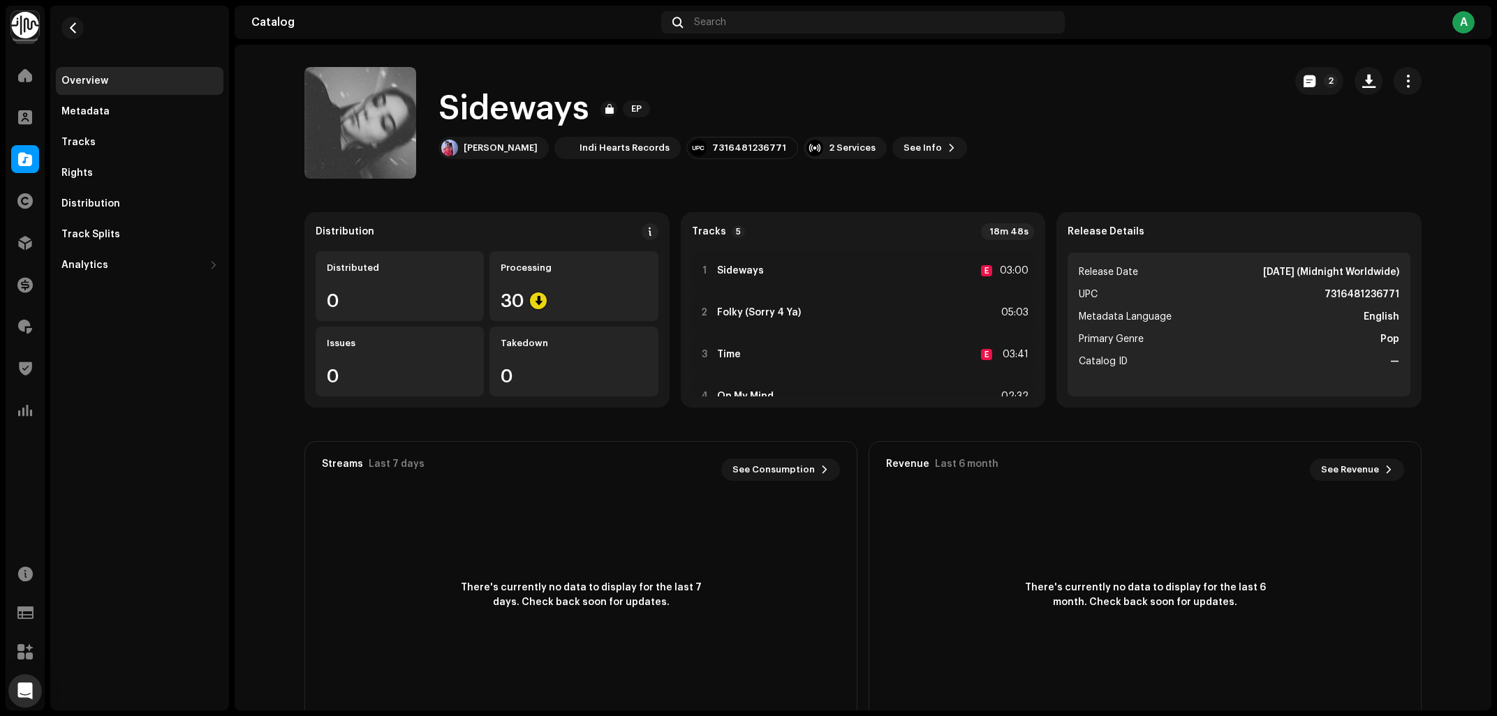
click at [1154, 156] on div "Sideways EP Veronica Bravo Indi Hearts Records 7316481236771 2 Services See Inf…" at bounding box center [788, 123] width 968 height 112
click at [38, 164] on div at bounding box center [25, 159] width 28 height 28
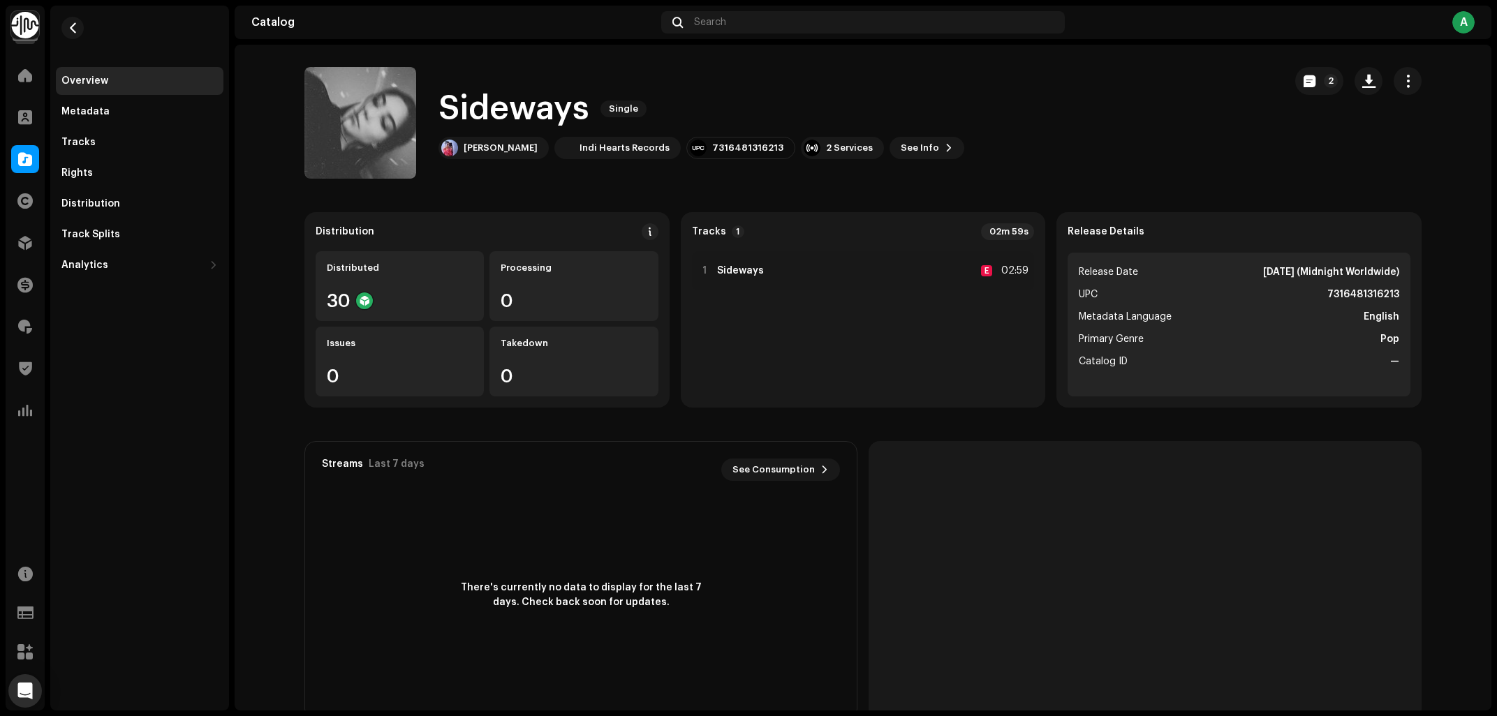
click at [895, 135] on div "Sideways Single Veronica Bravo Indi Hearts Records 7316481316213 2 Services See…" at bounding box center [701, 123] width 526 height 73
click at [901, 145] on span "See Info" at bounding box center [920, 148] width 38 height 28
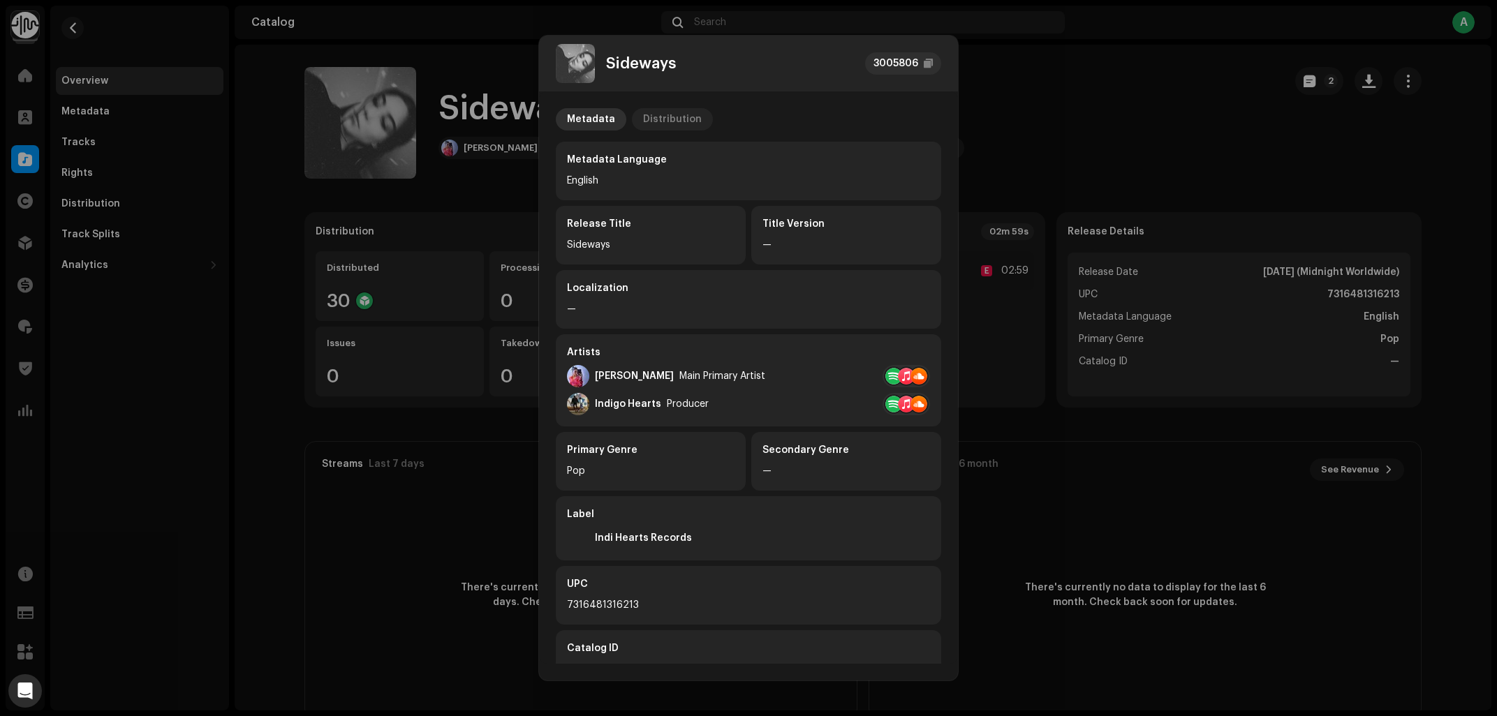
click at [695, 115] on p-tab "Distribution" at bounding box center [672, 119] width 81 height 22
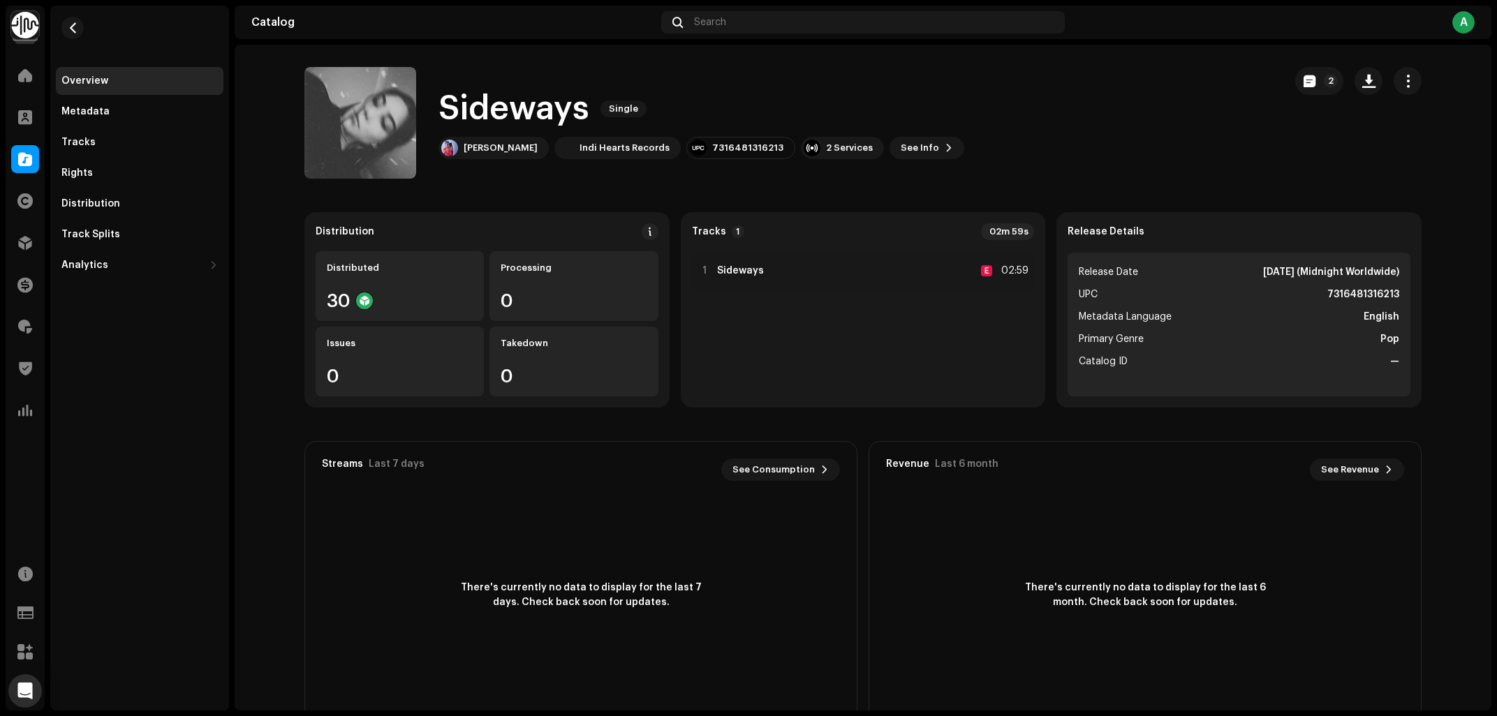
click at [1063, 145] on div "Sideways 3005806 Metadata Distribution Release Date Oct 24, 2025 (Midnight Worl…" at bounding box center [748, 358] width 1497 height 716
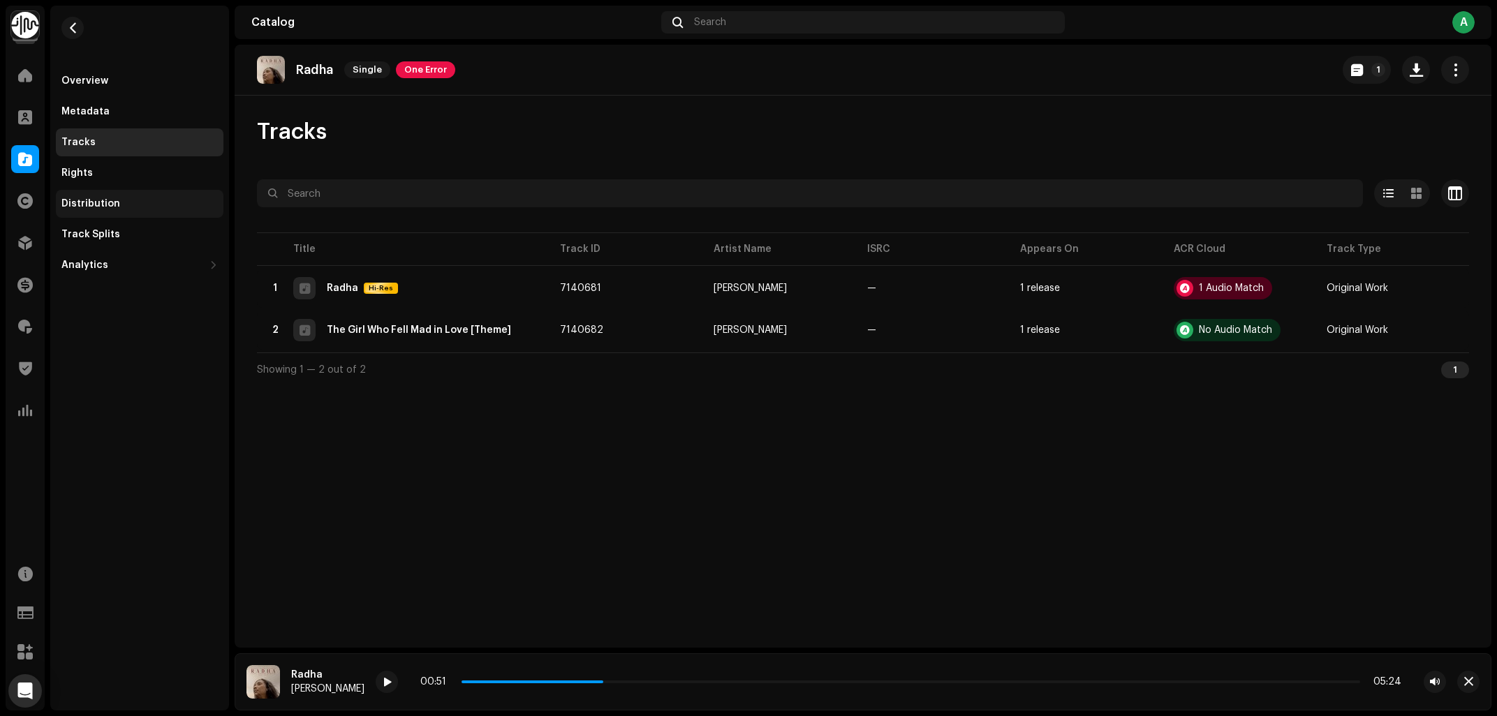
click at [129, 207] on div "Distribution" at bounding box center [139, 203] width 156 height 11
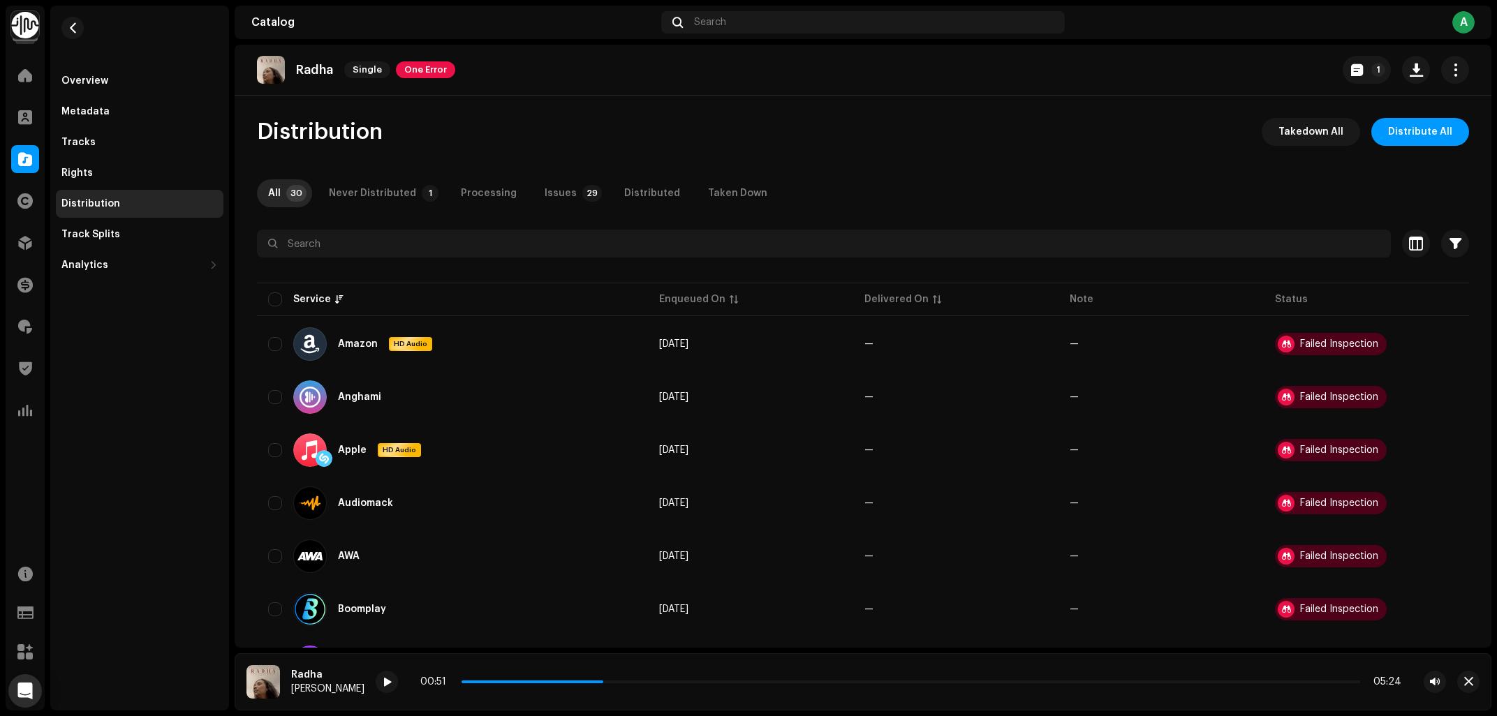
click at [111, 450] on div "Overview Metadata Tracks Rights Distribution Track Splits Analytics Consumption…" at bounding box center [139, 358] width 179 height 705
